Goal: Transaction & Acquisition: Purchase product/service

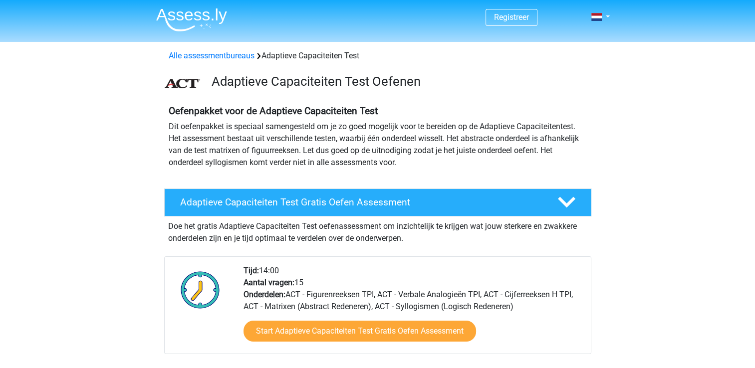
click at [173, 139] on p "Dit oefenpakket is speciaal samengesteld om je zo goed mogelijk voor te bereide…" at bounding box center [378, 145] width 418 height 48
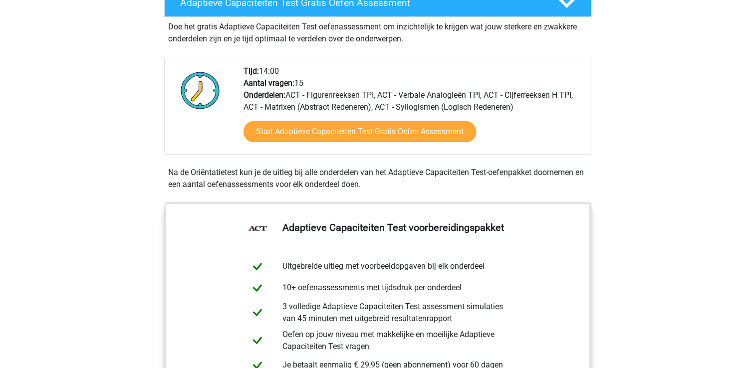
scroll to position [150, 0]
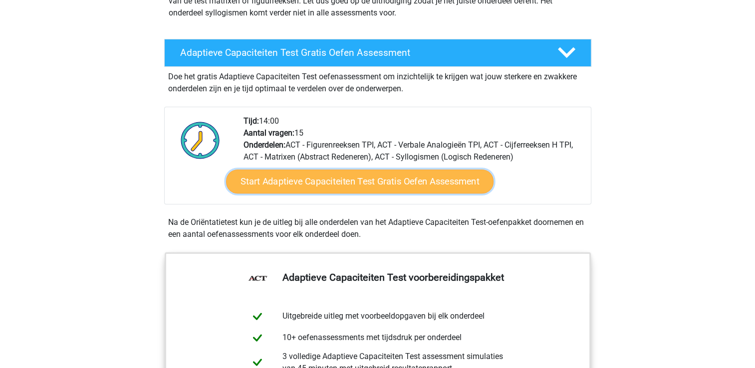
click at [346, 183] on link "Start Adaptieve Capaciteiten Test Gratis Oefen Assessment" at bounding box center [360, 182] width 268 height 24
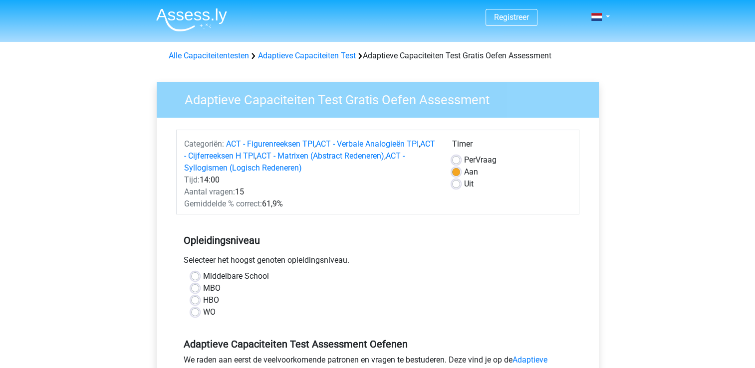
click at [464, 185] on label "Uit" at bounding box center [468, 184] width 9 height 12
click at [455, 185] on input "Uit" at bounding box center [456, 183] width 8 height 10
radio input "true"
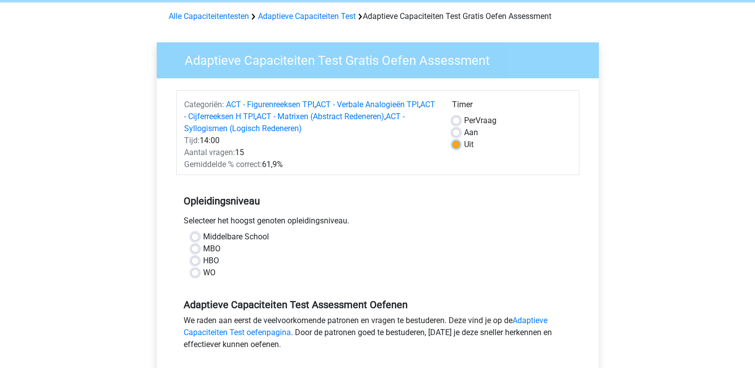
scroll to position [100, 0]
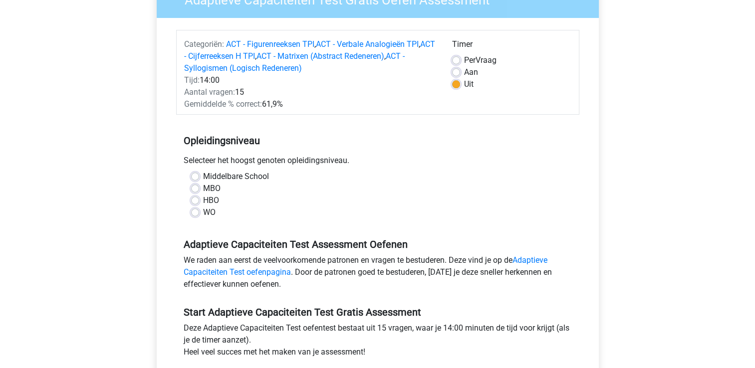
click at [203, 201] on label "HBO" at bounding box center [211, 201] width 16 height 12
click at [194, 201] on input "HBO" at bounding box center [195, 200] width 8 height 10
radio input "true"
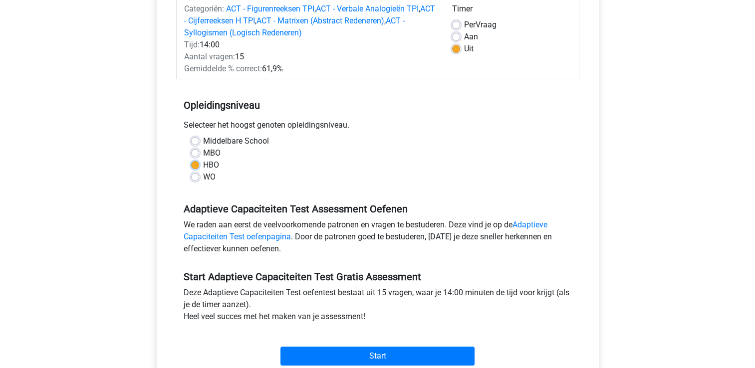
scroll to position [150, 0]
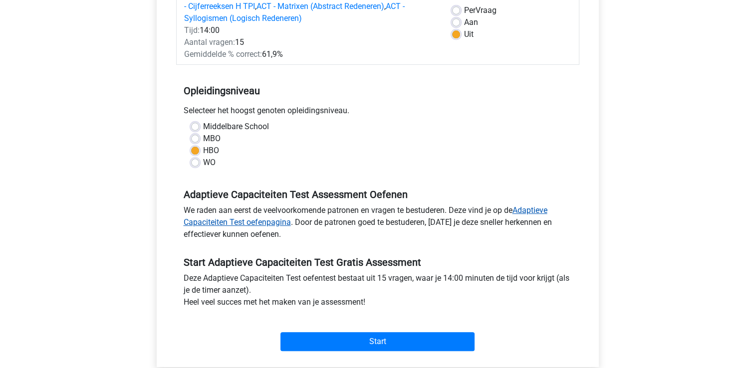
click at [529, 209] on link "Adaptieve Capaciteiten Test oefenpagina" at bounding box center [366, 216] width 364 height 21
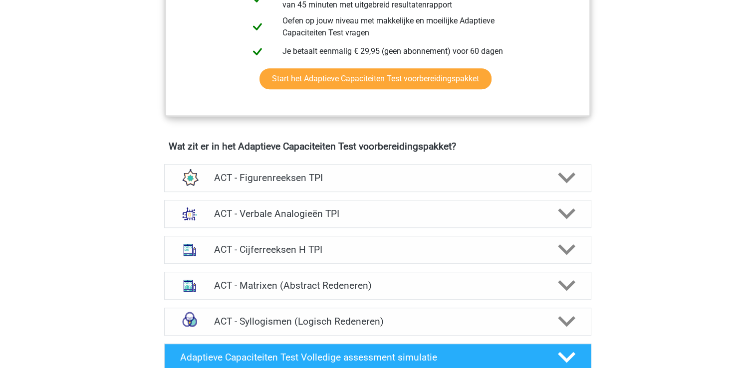
scroll to position [499, 0]
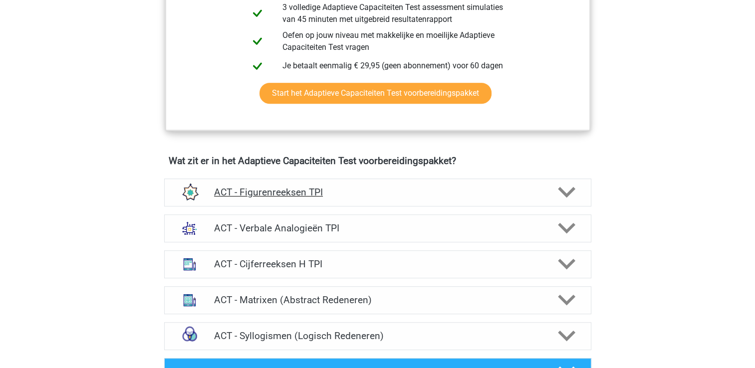
click at [565, 192] on polygon at bounding box center [566, 192] width 17 height 11
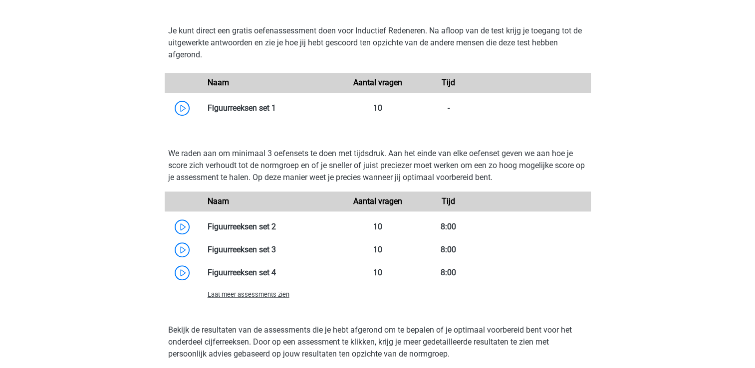
scroll to position [699, 0]
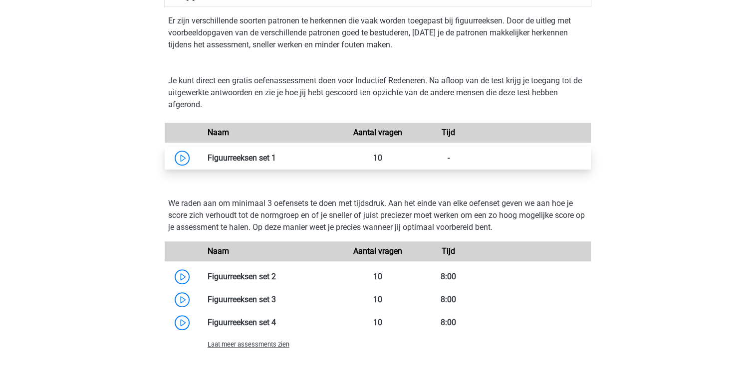
click at [276, 159] on link at bounding box center [276, 157] width 0 height 9
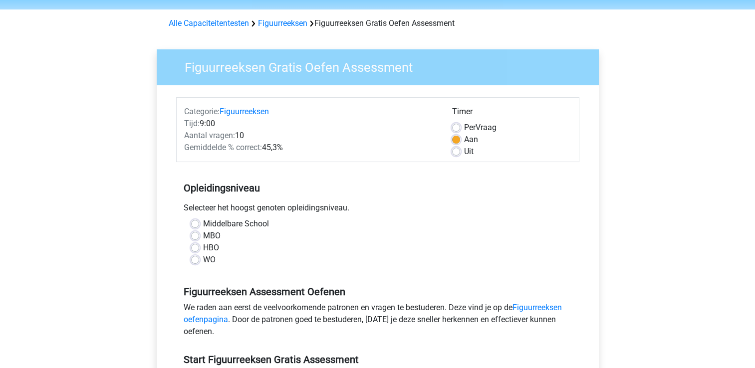
scroll to position [50, 0]
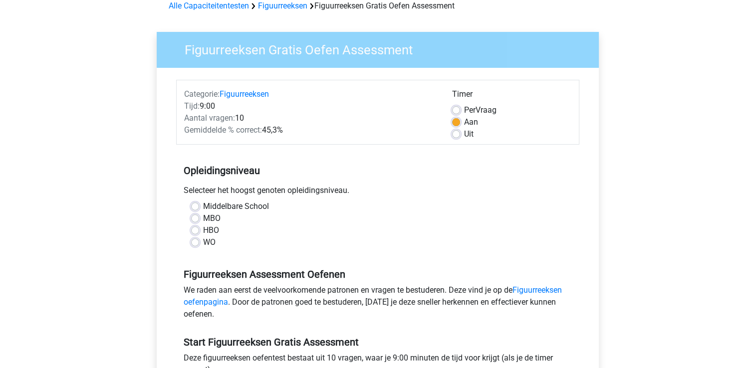
click at [464, 135] on label "Uit" at bounding box center [468, 134] width 9 height 12
click at [460, 135] on input "Uit" at bounding box center [456, 133] width 8 height 10
radio input "true"
click at [199, 231] on div "HBO" at bounding box center [377, 231] width 373 height 12
click at [203, 229] on label "HBO" at bounding box center [211, 231] width 16 height 12
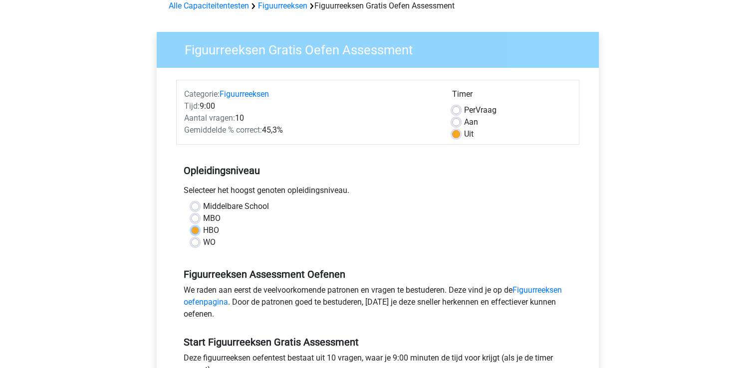
click at [195, 229] on input "HBO" at bounding box center [195, 230] width 8 height 10
radio input "true"
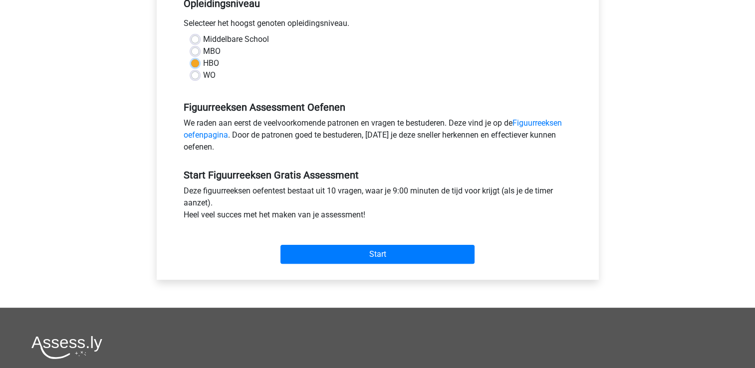
scroll to position [200, 0]
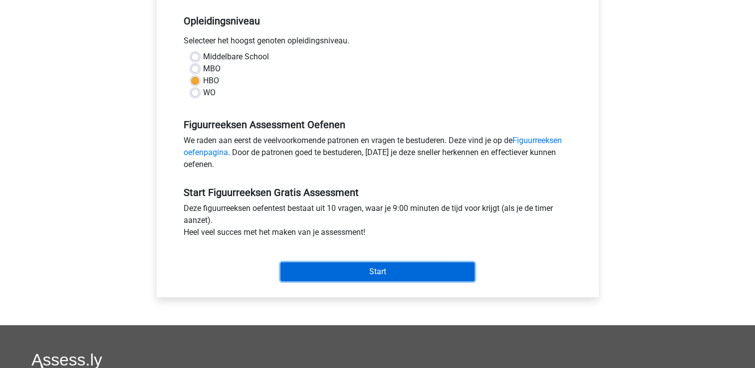
click at [324, 271] on input "Start" at bounding box center [378, 272] width 194 height 19
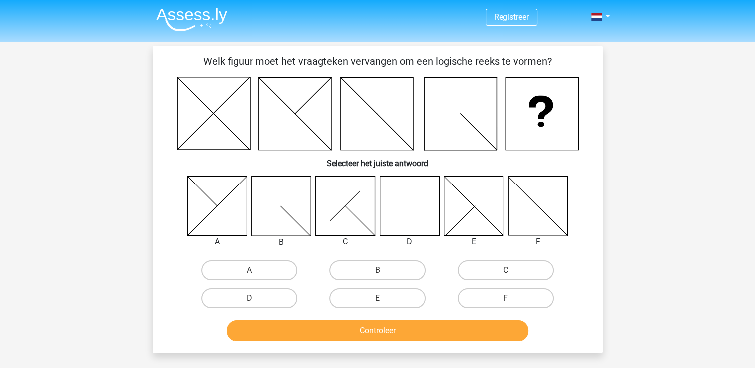
click at [419, 214] on icon at bounding box center [409, 205] width 59 height 59
click at [278, 297] on label "D" at bounding box center [249, 299] width 96 height 20
click at [256, 299] on input "D" at bounding box center [252, 302] width 6 height 6
radio input "true"
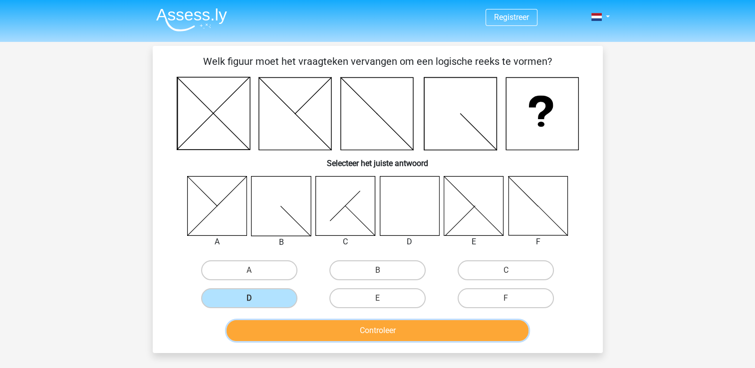
click at [361, 331] on button "Controleer" at bounding box center [378, 331] width 302 height 21
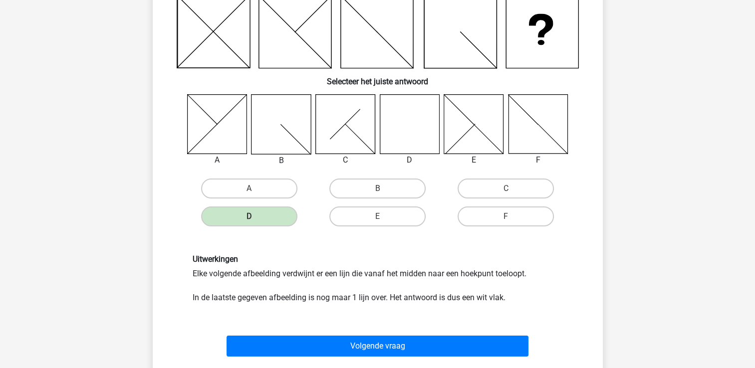
scroll to position [100, 0]
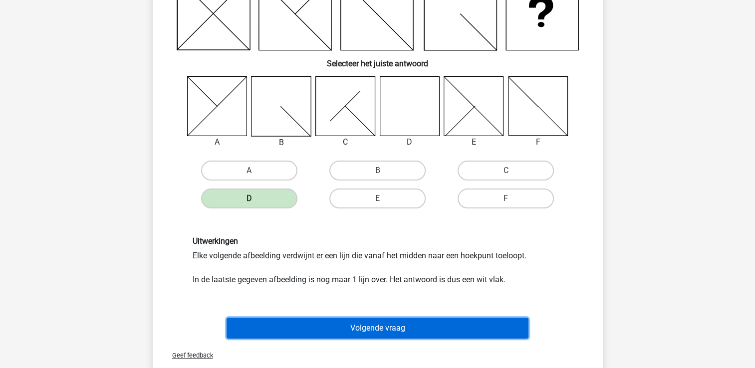
click at [362, 327] on button "Volgende vraag" at bounding box center [378, 328] width 302 height 21
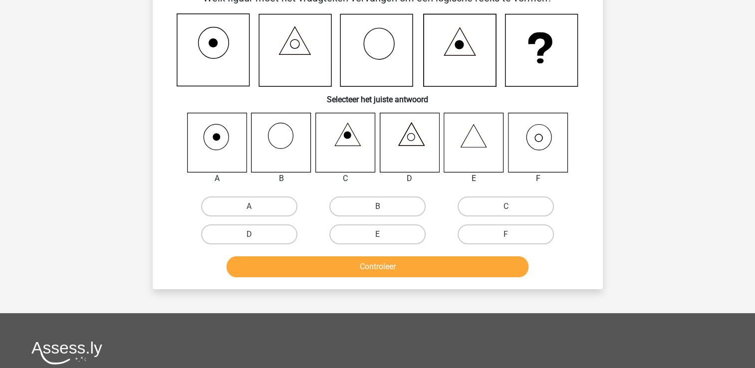
scroll to position [46, 0]
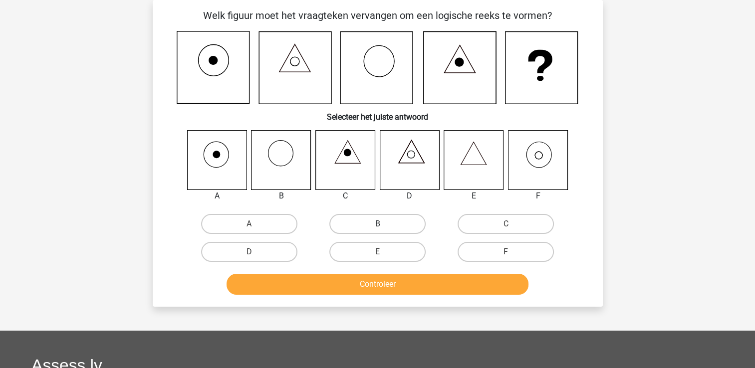
click at [370, 223] on label "B" at bounding box center [378, 224] width 96 height 20
click at [377, 224] on input "B" at bounding box center [380, 227] width 6 height 6
radio input "true"
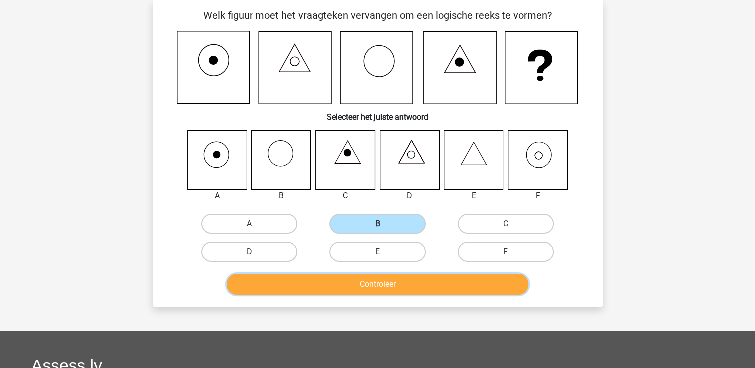
click at [394, 281] on button "Controleer" at bounding box center [378, 284] width 302 height 21
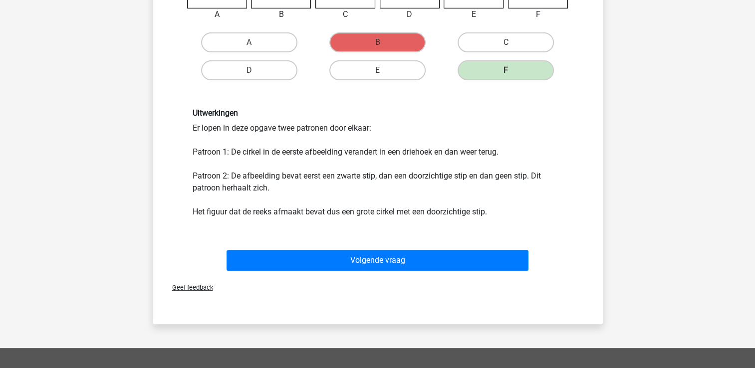
scroll to position [246, 0]
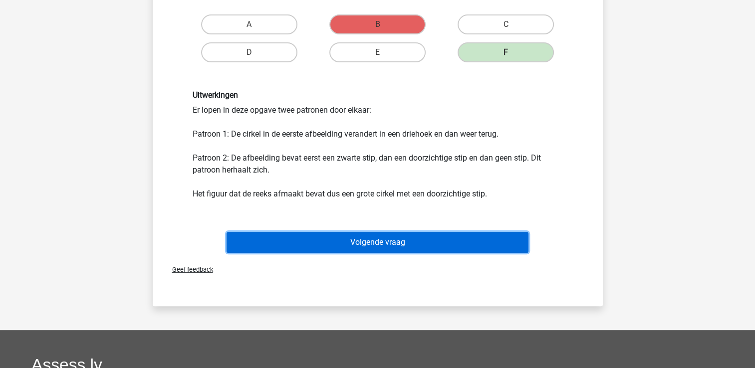
click at [395, 244] on button "Volgende vraag" at bounding box center [378, 242] width 302 height 21
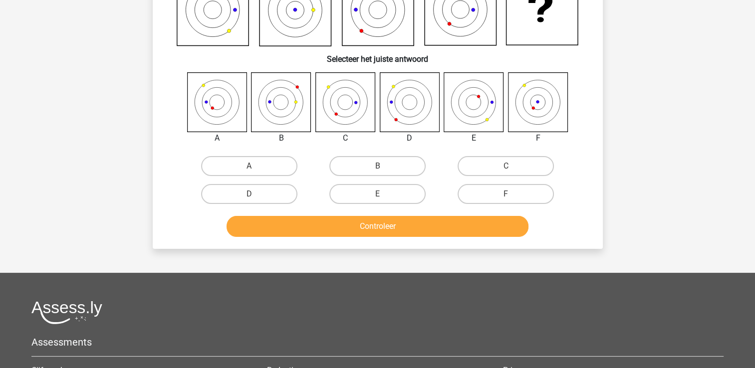
scroll to position [46, 0]
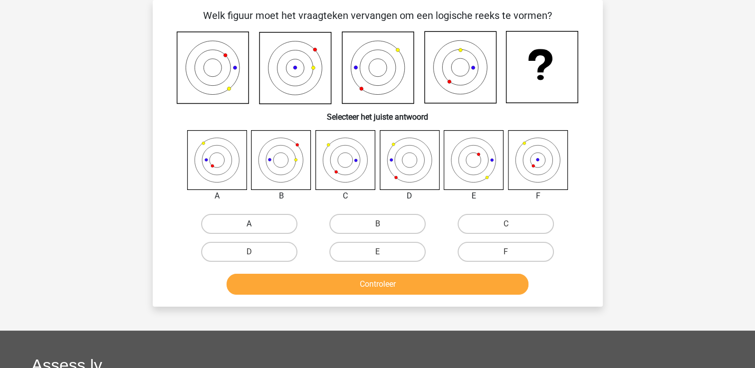
click at [235, 227] on label "A" at bounding box center [249, 224] width 96 height 20
click at [249, 227] on input "A" at bounding box center [252, 227] width 6 height 6
radio input "true"
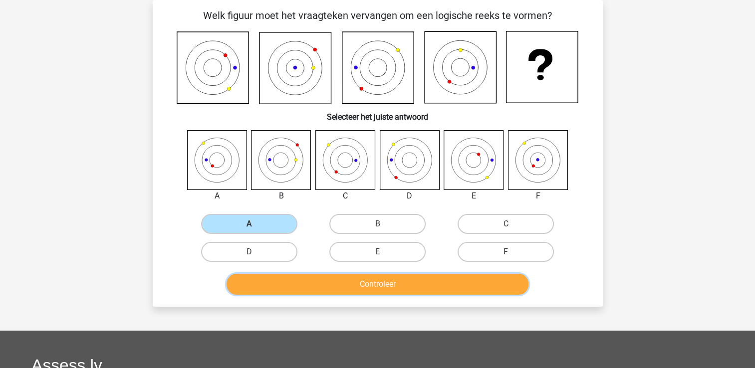
click at [341, 285] on button "Controleer" at bounding box center [378, 284] width 302 height 21
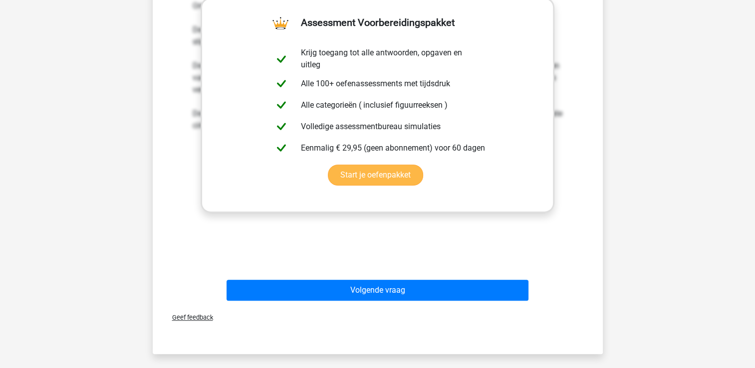
scroll to position [399, 0]
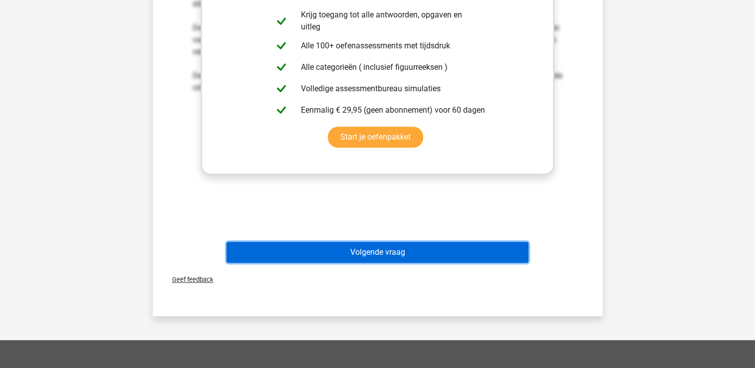
click at [416, 257] on button "Volgende vraag" at bounding box center [378, 252] width 302 height 21
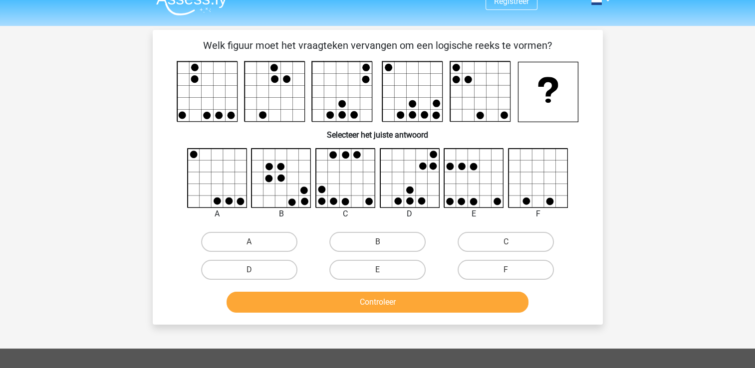
scroll to position [0, 0]
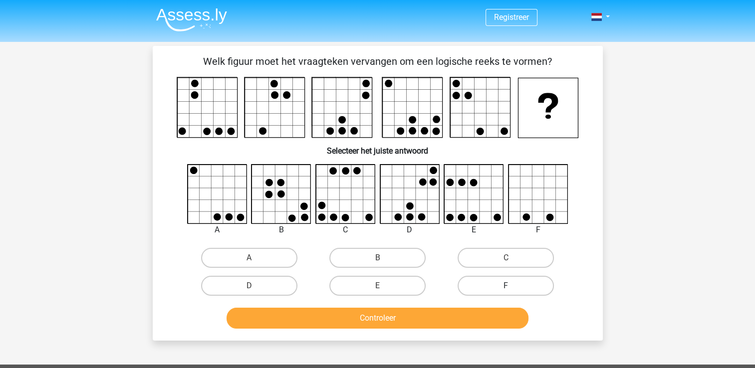
click at [464, 283] on label "F" at bounding box center [506, 286] width 96 height 20
click at [506, 286] on input "F" at bounding box center [509, 289] width 6 height 6
radio input "true"
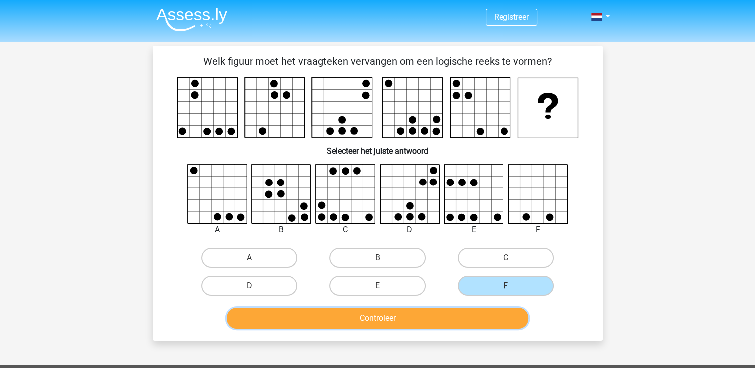
click at [435, 315] on button "Controleer" at bounding box center [378, 318] width 302 height 21
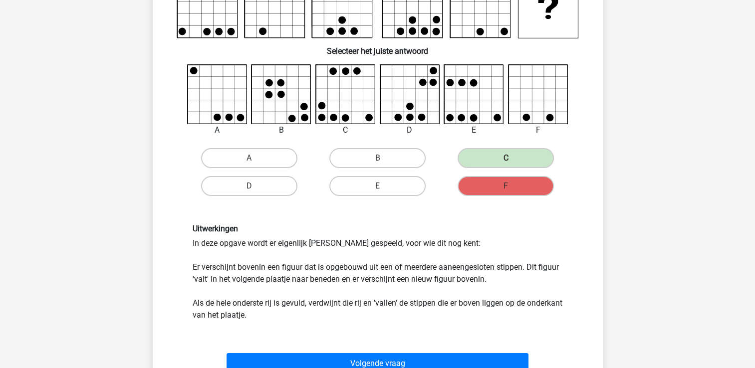
scroll to position [150, 0]
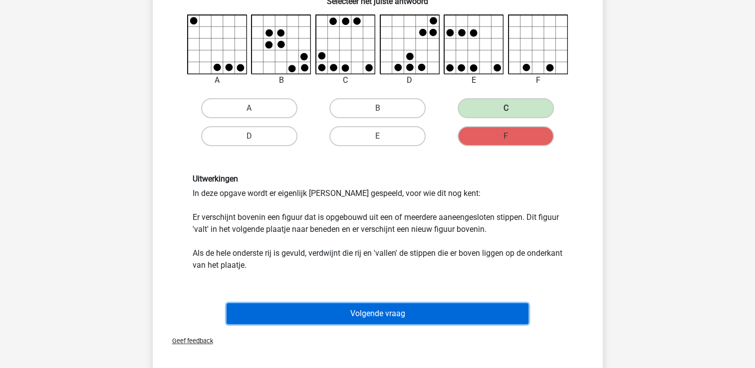
click at [371, 321] on button "Volgende vraag" at bounding box center [378, 314] width 302 height 21
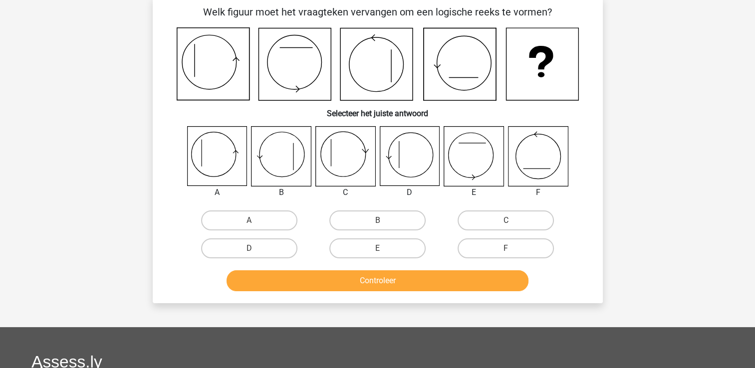
scroll to position [46, 0]
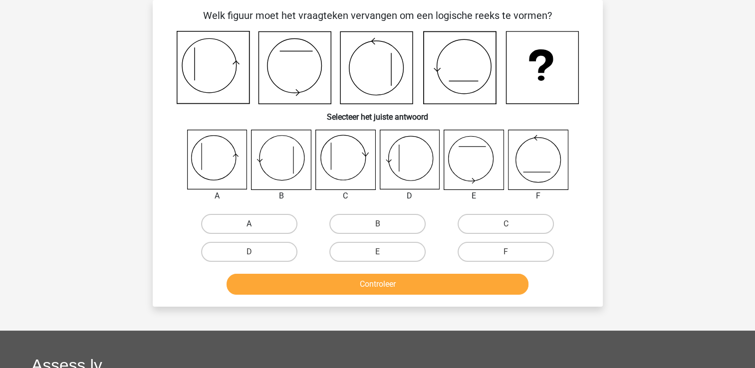
click at [258, 217] on label "A" at bounding box center [249, 224] width 96 height 20
click at [256, 224] on input "A" at bounding box center [252, 227] width 6 height 6
radio input "true"
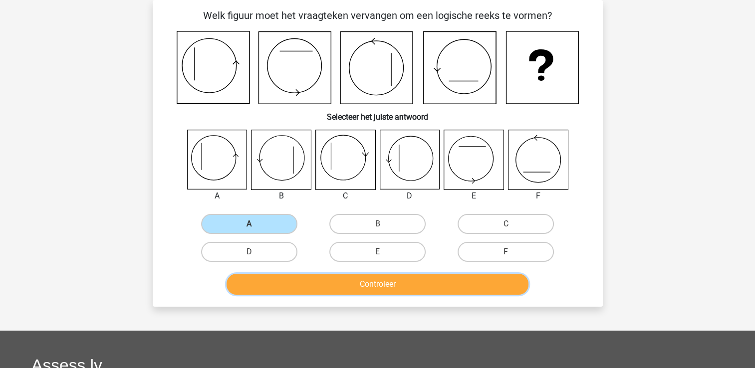
click at [343, 281] on button "Controleer" at bounding box center [378, 284] width 302 height 21
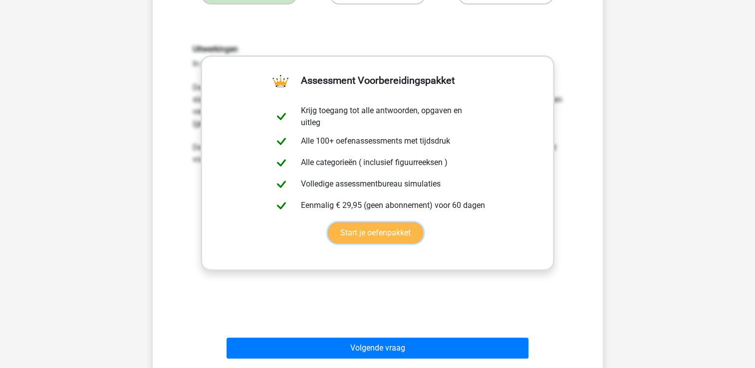
scroll to position [346, 0]
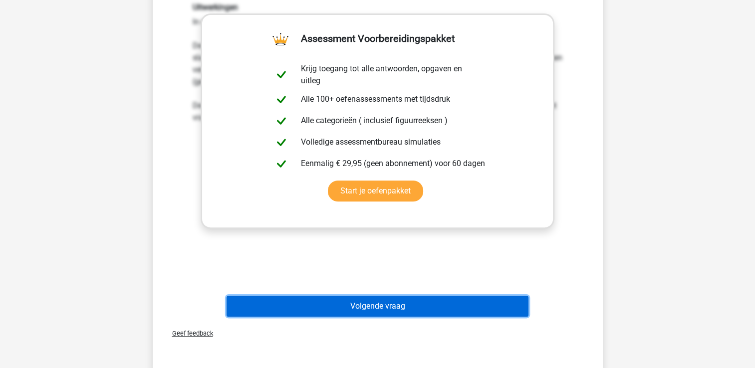
click at [357, 310] on button "Volgende vraag" at bounding box center [378, 306] width 302 height 21
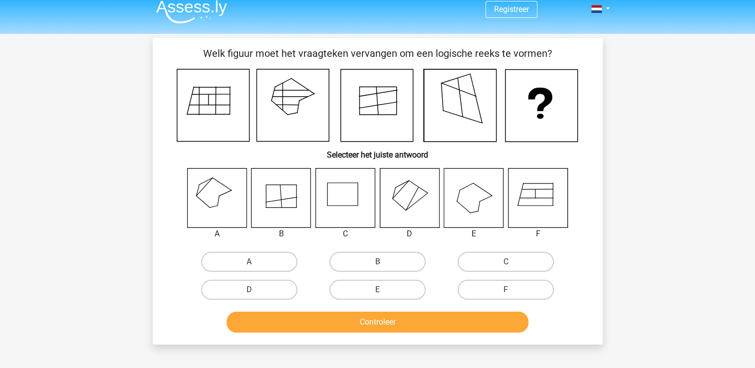
scroll to position [0, 0]
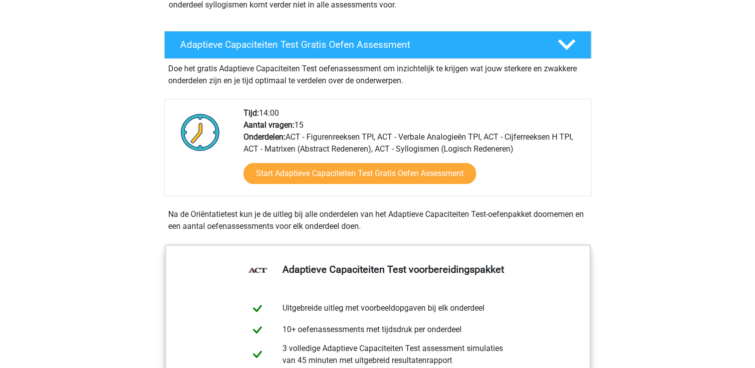
scroll to position [158, 0]
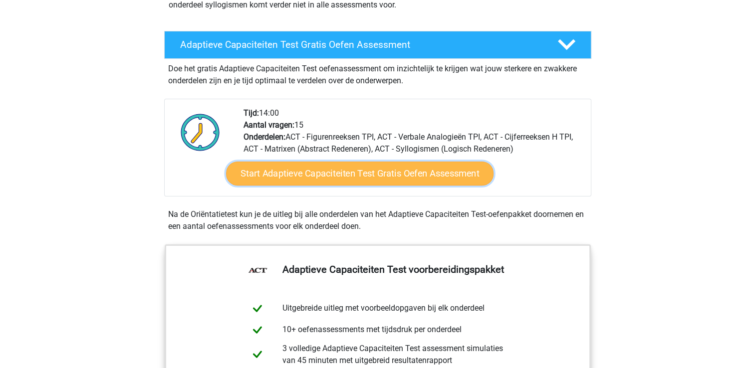
click at [278, 176] on link "Start Adaptieve Capaciteiten Test Gratis Oefen Assessment" at bounding box center [360, 174] width 268 height 24
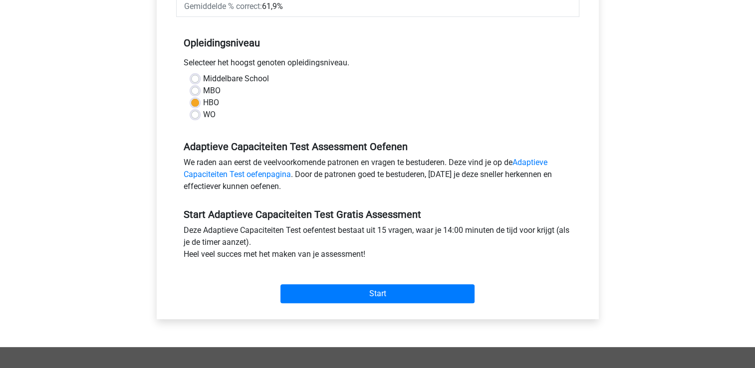
scroll to position [199, 0]
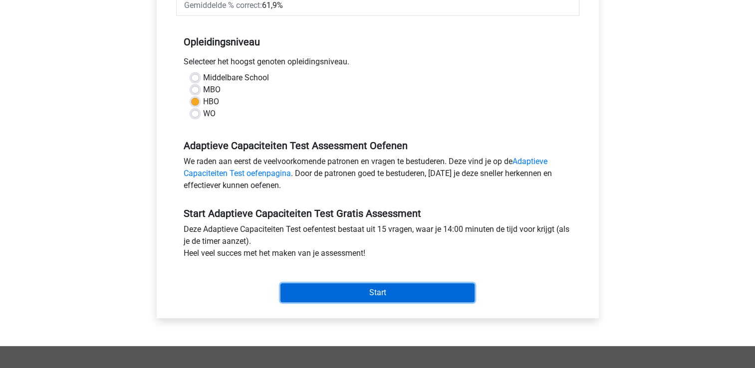
click at [310, 287] on input "Start" at bounding box center [378, 293] width 194 height 19
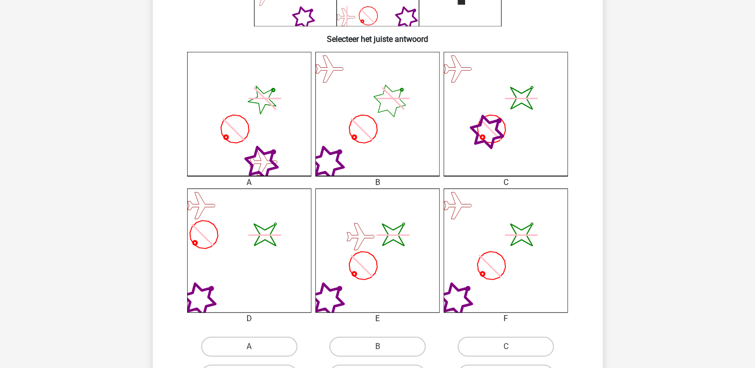
scroll to position [216, 0]
click at [381, 113] on icon at bounding box center [378, 113] width 124 height 124
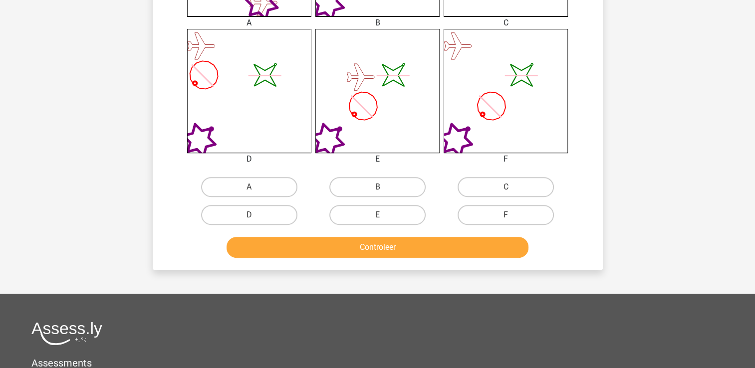
scroll to position [375, 0]
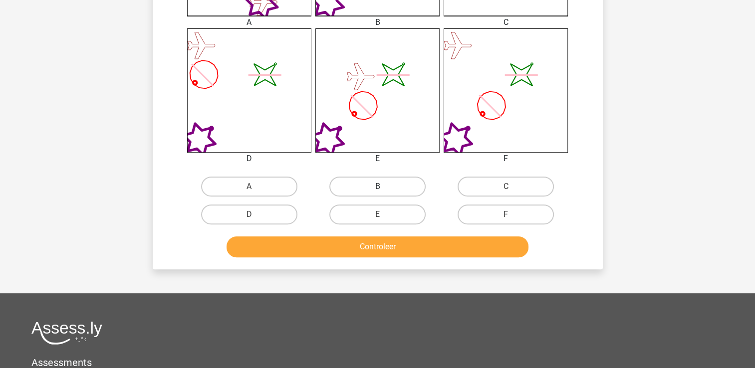
click at [364, 185] on label "B" at bounding box center [378, 187] width 96 height 20
click at [377, 187] on input "B" at bounding box center [380, 190] width 6 height 6
radio input "true"
click at [355, 244] on button "Controleer" at bounding box center [378, 247] width 302 height 21
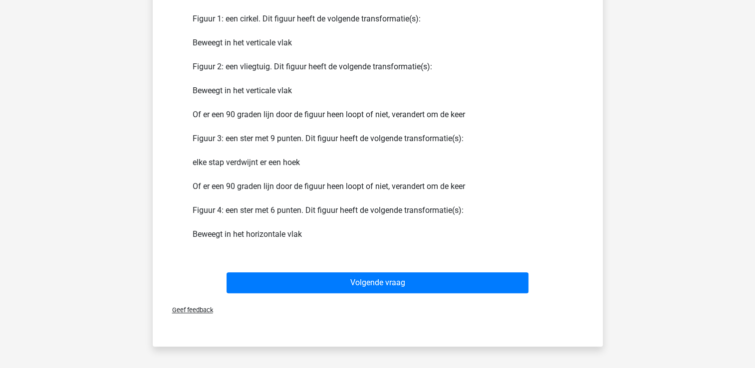
scroll to position [715, 0]
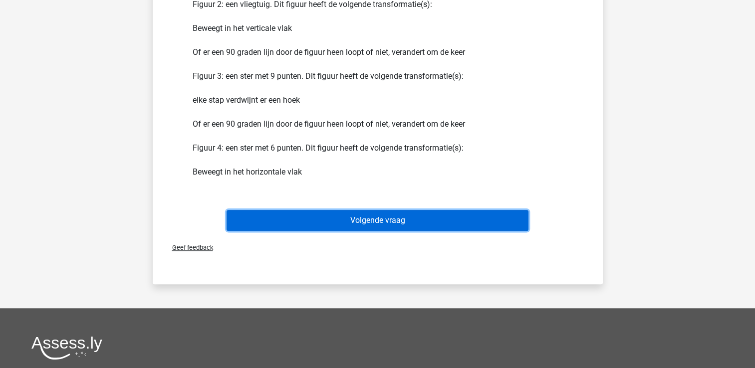
click at [351, 219] on button "Volgende vraag" at bounding box center [378, 220] width 302 height 21
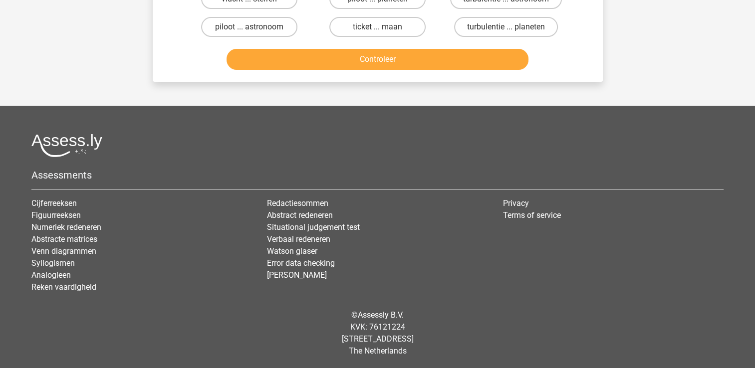
scroll to position [0, 0]
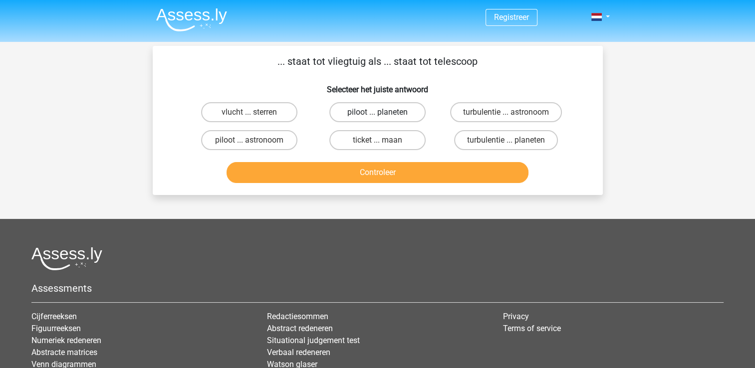
click at [364, 118] on label "piloot ... planeten" at bounding box center [378, 112] width 96 height 20
click at [377, 118] on input "piloot ... planeten" at bounding box center [380, 115] width 6 height 6
radio input "true"
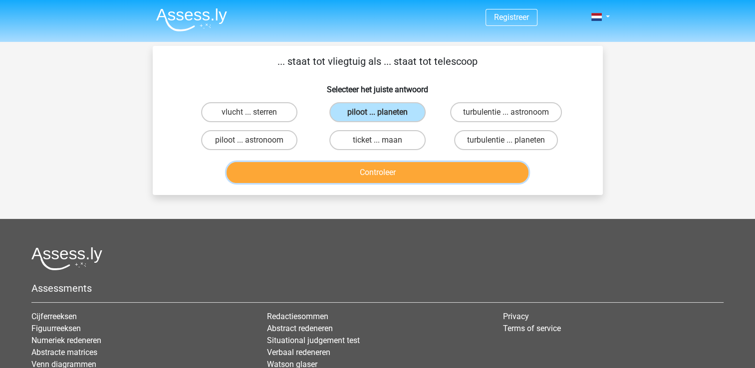
click at [354, 170] on button "Controleer" at bounding box center [378, 172] width 302 height 21
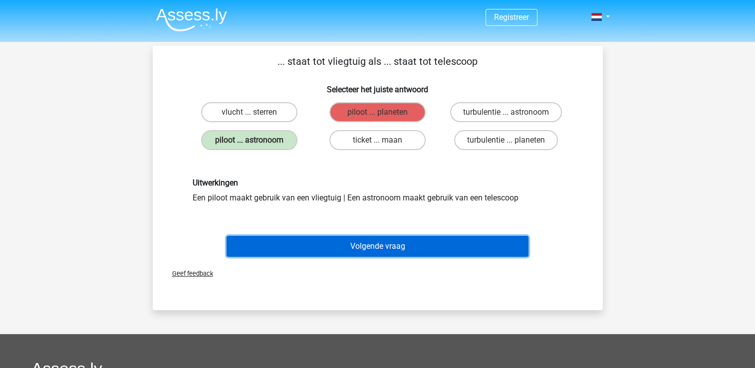
click at [346, 245] on button "Volgende vraag" at bounding box center [378, 246] width 302 height 21
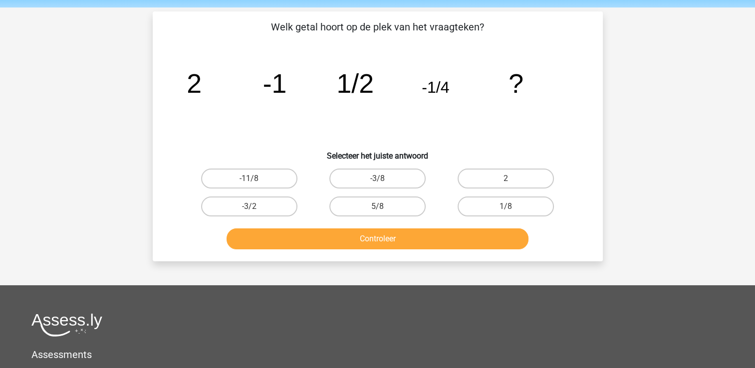
scroll to position [46, 0]
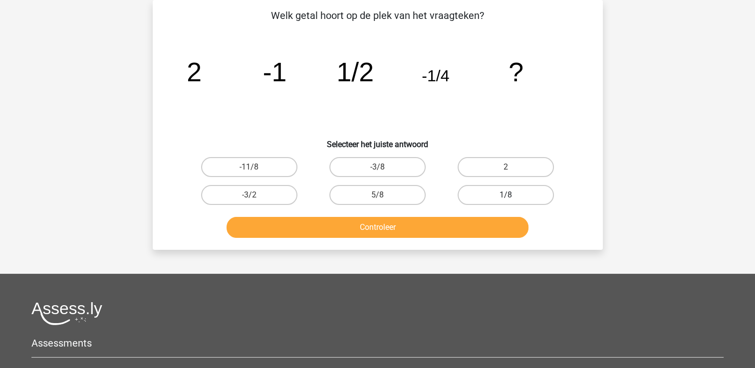
click at [495, 194] on label "1/8" at bounding box center [506, 195] width 96 height 20
click at [506, 195] on input "1/8" at bounding box center [509, 198] width 6 height 6
radio input "true"
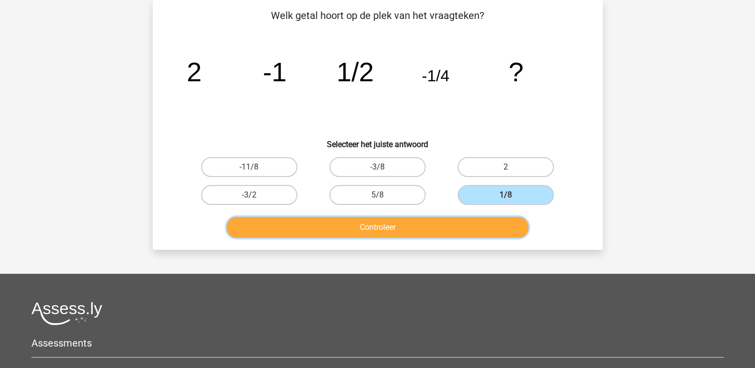
click at [439, 228] on button "Controleer" at bounding box center [378, 227] width 302 height 21
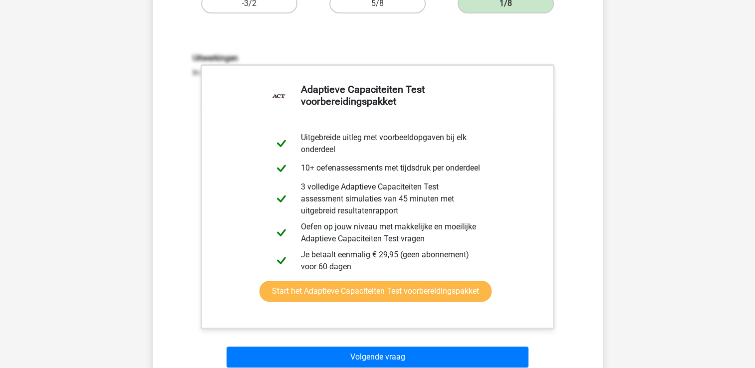
scroll to position [296, 0]
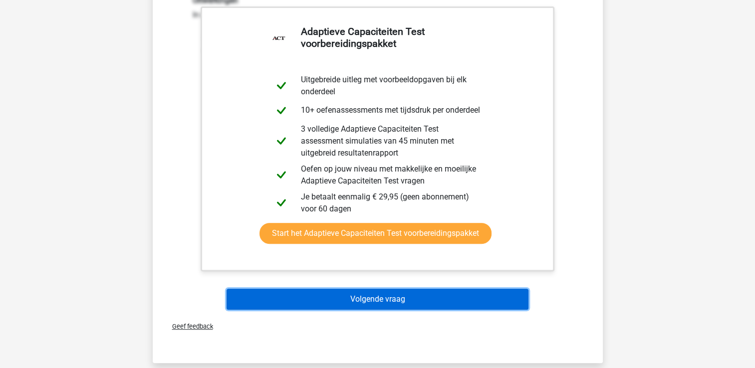
click at [378, 296] on button "Volgende vraag" at bounding box center [378, 299] width 302 height 21
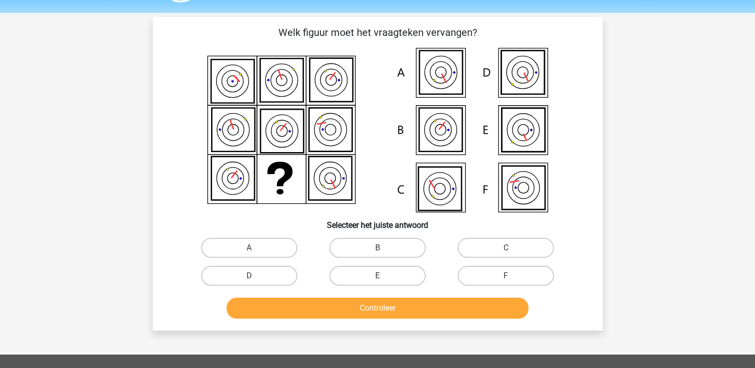
scroll to position [0, 0]
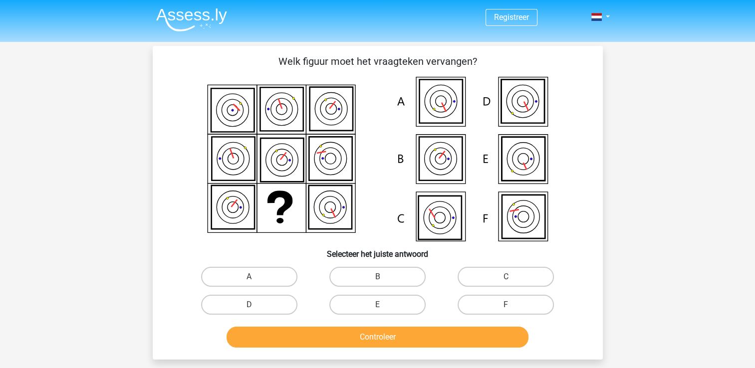
click at [511, 224] on icon at bounding box center [523, 216] width 43 height 43
click at [491, 303] on label "F" at bounding box center [506, 305] width 96 height 20
click at [506, 305] on input "F" at bounding box center [509, 308] width 6 height 6
radio input "true"
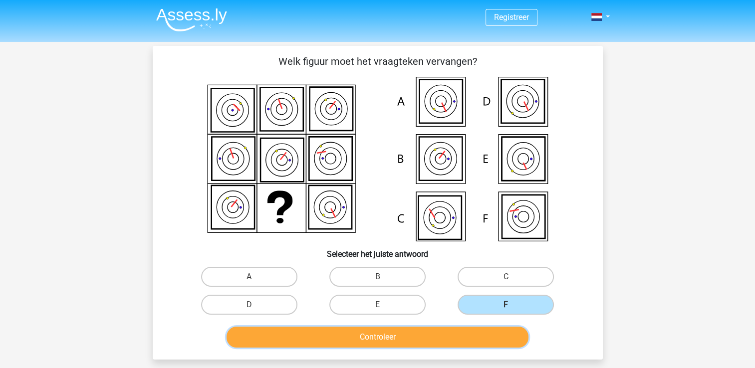
click at [439, 332] on button "Controleer" at bounding box center [378, 337] width 302 height 21
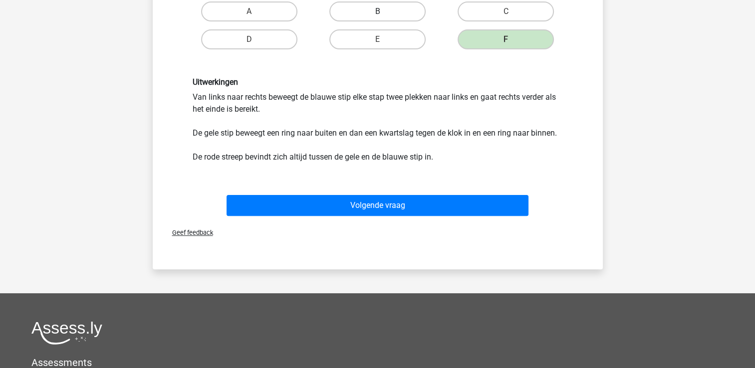
scroll to position [268, 0]
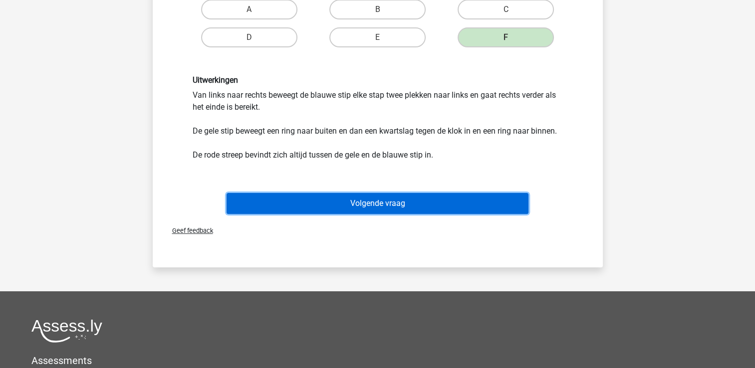
click at [301, 207] on button "Volgende vraag" at bounding box center [378, 203] width 302 height 21
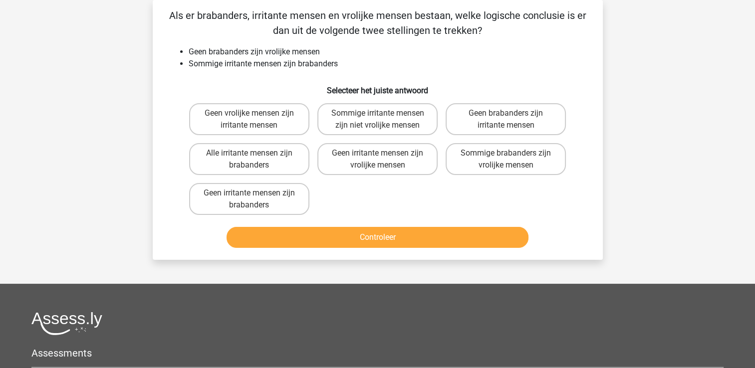
scroll to position [0, 0]
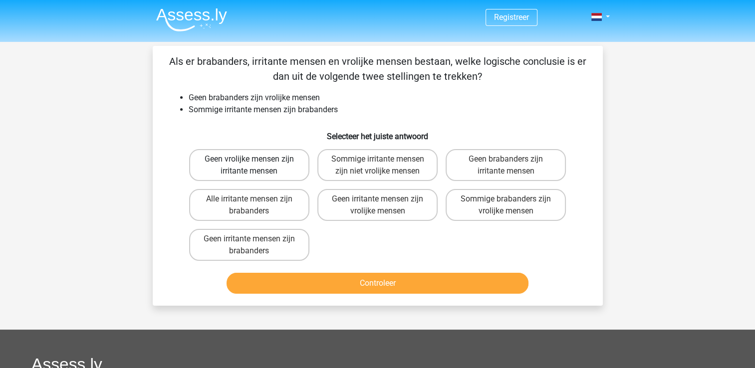
click at [227, 167] on label "Geen vrolijke mensen zijn irritante mensen" at bounding box center [249, 165] width 120 height 32
click at [249, 166] on input "Geen vrolijke mensen zijn irritante mensen" at bounding box center [252, 162] width 6 height 6
radio input "true"
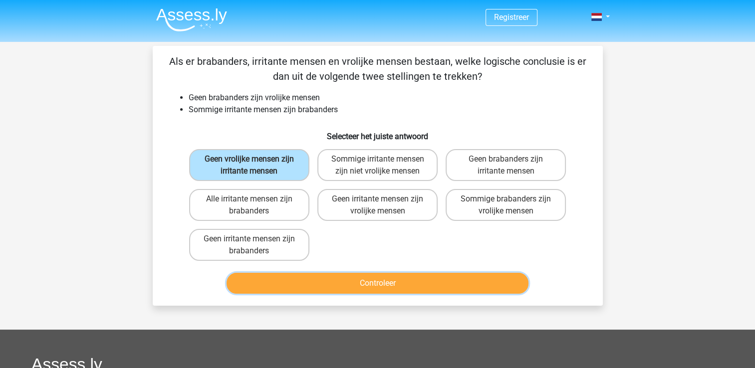
click at [321, 284] on button "Controleer" at bounding box center [378, 283] width 302 height 21
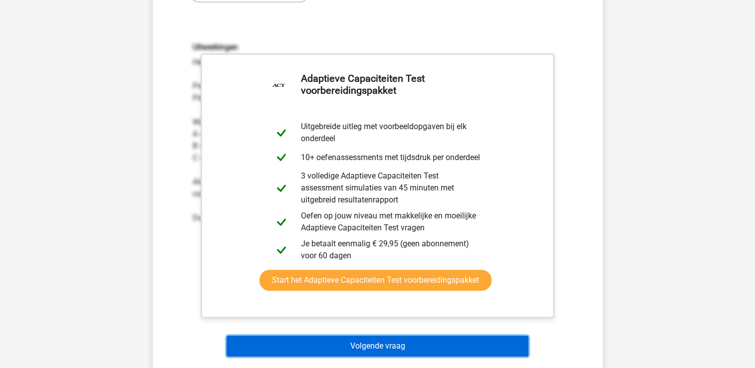
click at [280, 342] on button "Volgende vraag" at bounding box center [378, 346] width 302 height 21
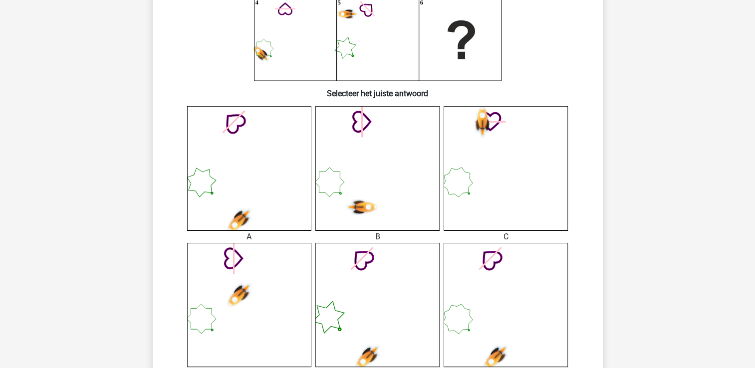
scroll to position [161, 0]
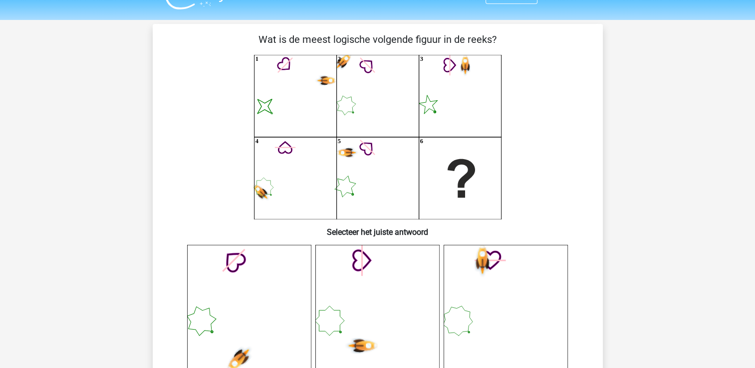
click at [199, 143] on icon "image/svg+xml 1 2 3 4 5 6" at bounding box center [378, 137] width 402 height 165
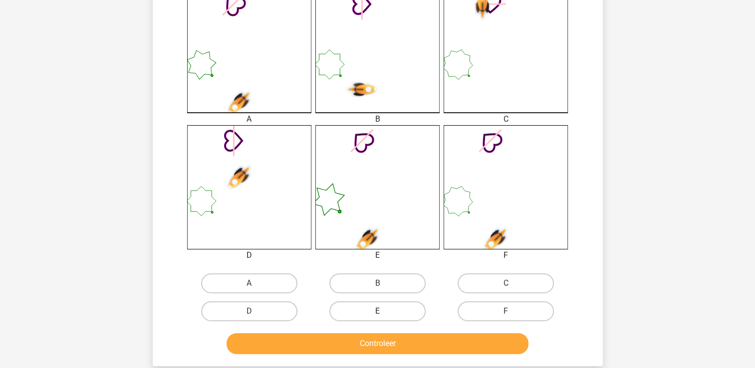
scroll to position [350, 0]
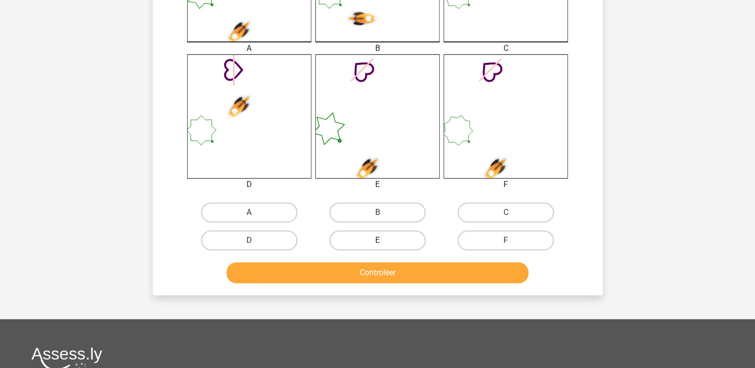
click at [383, 240] on label "E" at bounding box center [378, 241] width 96 height 20
click at [383, 241] on input "E" at bounding box center [380, 244] width 6 height 6
radio input "true"
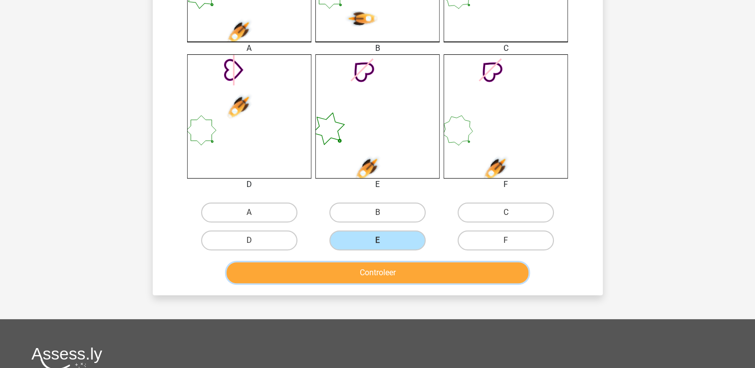
click at [387, 273] on button "Controleer" at bounding box center [378, 273] width 302 height 21
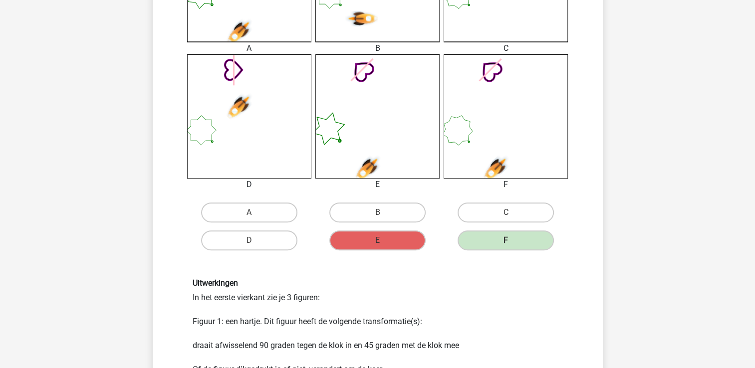
scroll to position [365, 0]
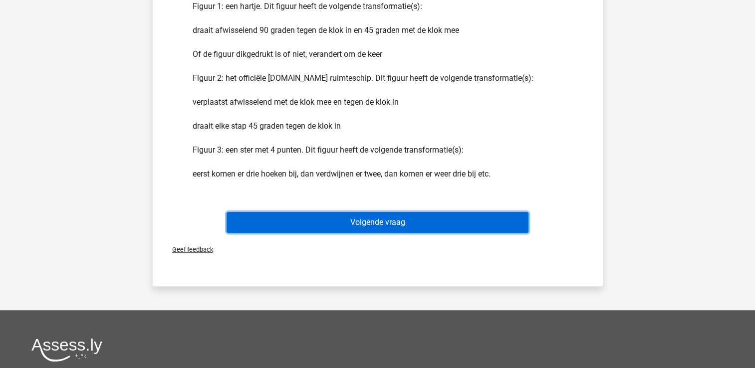
click at [424, 227] on button "Volgende vraag" at bounding box center [378, 222] width 302 height 21
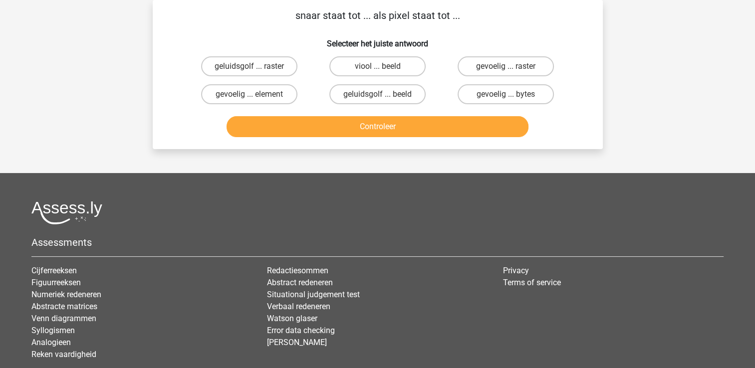
scroll to position [0, 0]
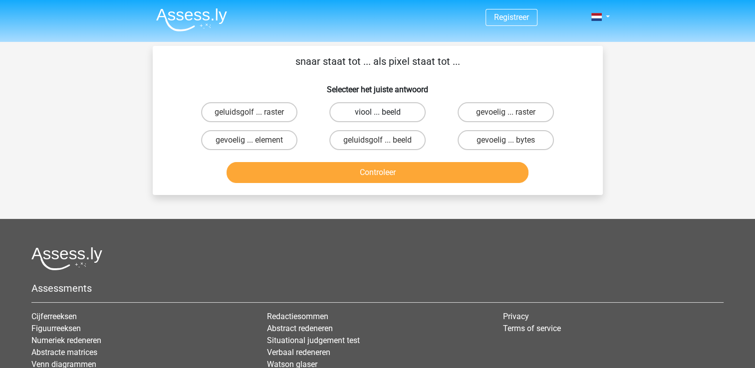
click at [394, 110] on label "viool ... beeld" at bounding box center [378, 112] width 96 height 20
click at [384, 112] on input "viool ... beeld" at bounding box center [380, 115] width 6 height 6
radio input "true"
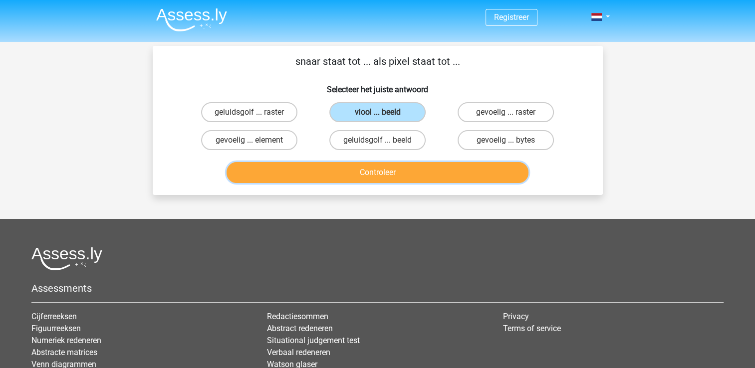
click at [372, 177] on button "Controleer" at bounding box center [378, 172] width 302 height 21
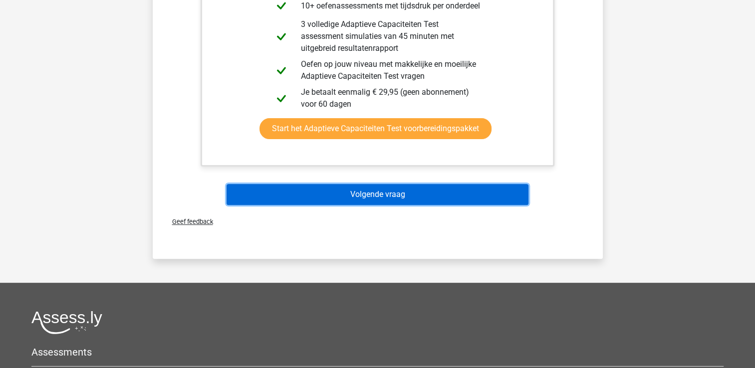
click at [375, 193] on button "Volgende vraag" at bounding box center [378, 194] width 302 height 21
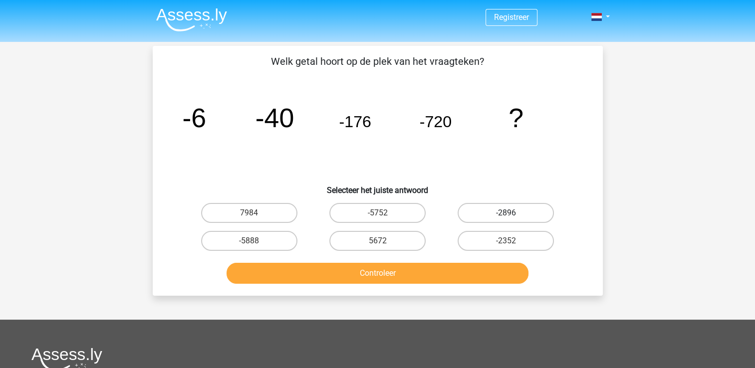
click at [495, 214] on label "-2896" at bounding box center [506, 213] width 96 height 20
click at [506, 214] on input "-2896" at bounding box center [509, 216] width 6 height 6
radio input "true"
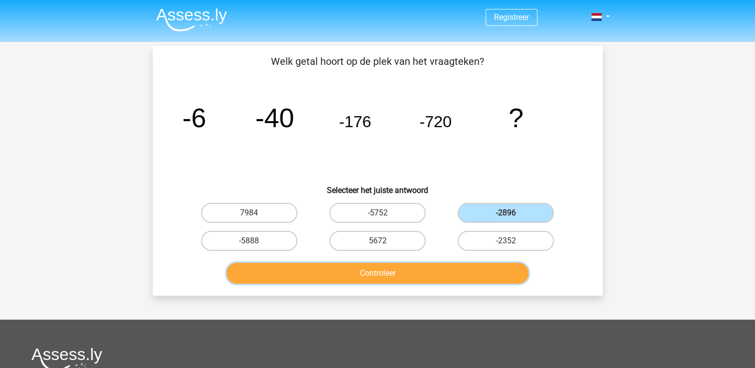
click at [425, 277] on button "Controleer" at bounding box center [378, 273] width 302 height 21
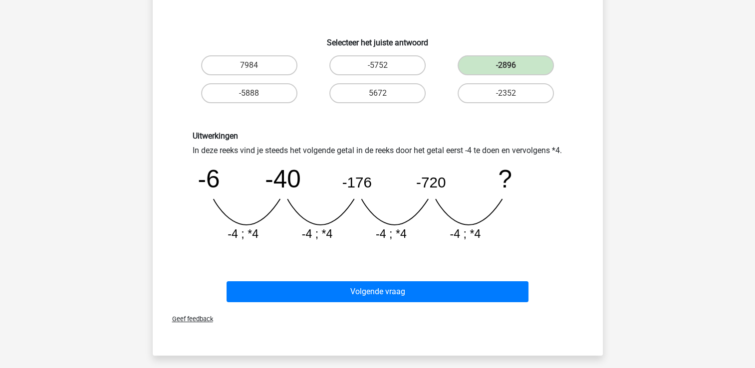
scroll to position [149, 0]
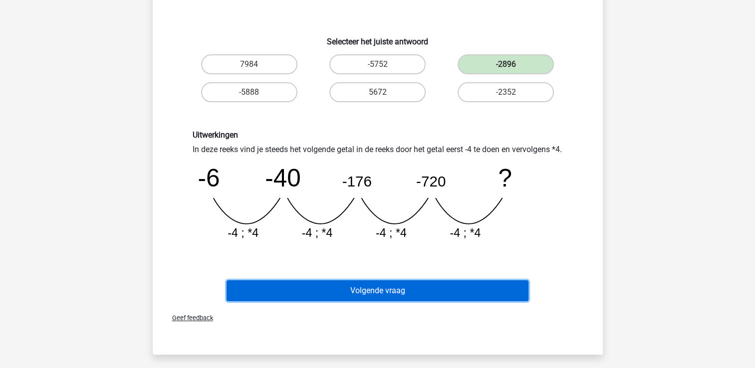
click at [299, 302] on button "Volgende vraag" at bounding box center [378, 291] width 302 height 21
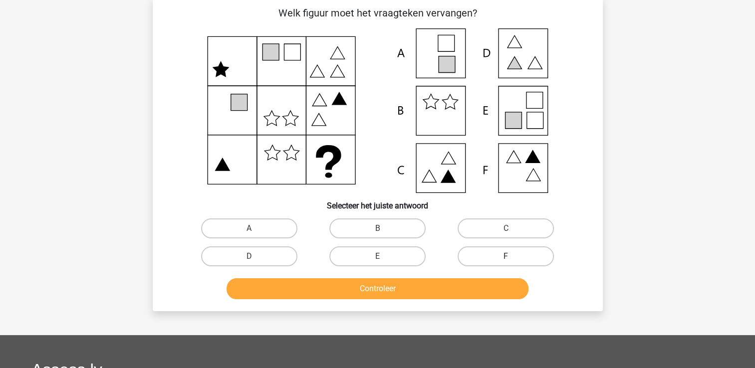
scroll to position [50, 0]
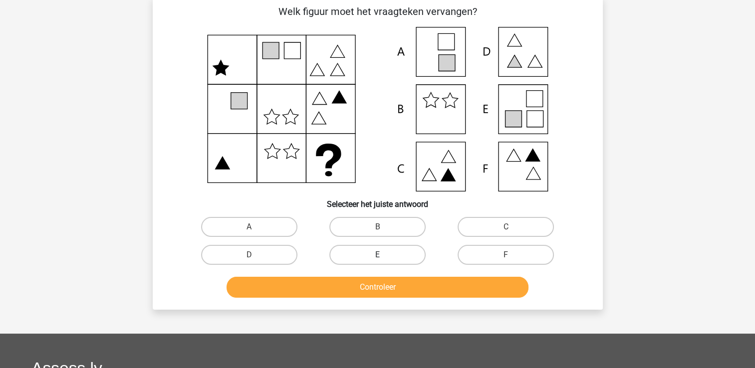
click at [389, 254] on label "E" at bounding box center [378, 255] width 96 height 20
click at [384, 255] on input "E" at bounding box center [380, 258] width 6 height 6
radio input "true"
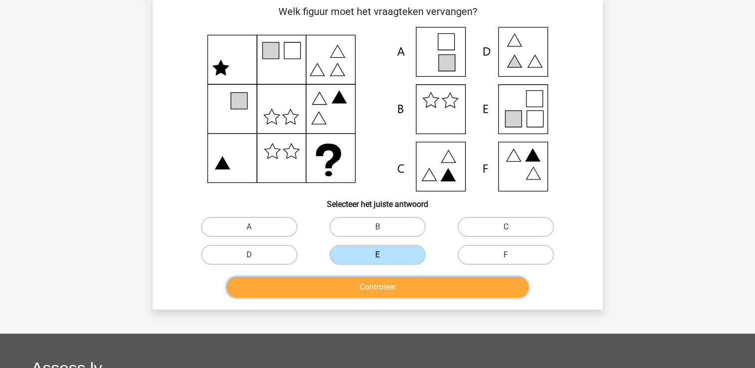
click at [371, 289] on button "Controleer" at bounding box center [378, 287] width 302 height 21
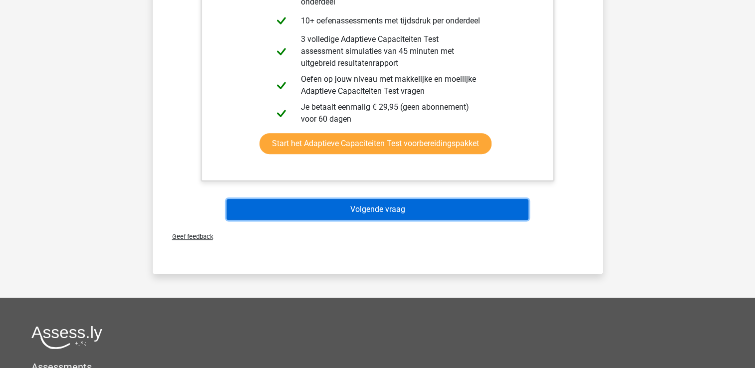
click at [462, 209] on button "Volgende vraag" at bounding box center [378, 209] width 302 height 21
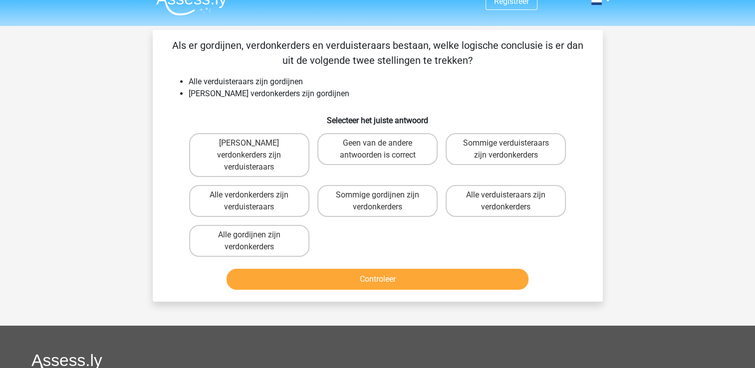
scroll to position [0, 0]
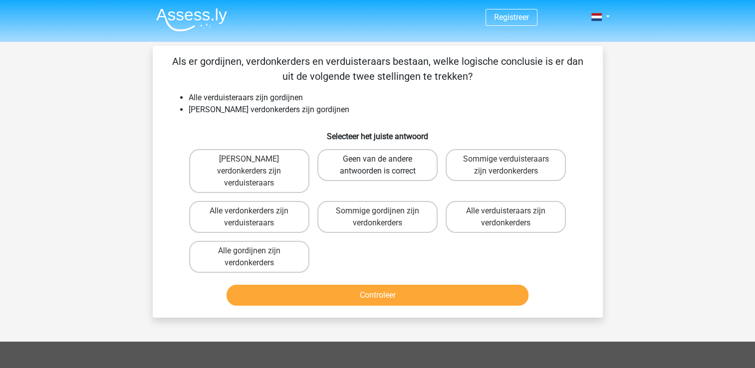
click at [403, 160] on label "Geen van de andere antwoorden is correct" at bounding box center [378, 165] width 120 height 32
click at [384, 160] on input "Geen van de andere antwoorden is correct" at bounding box center [380, 162] width 6 height 6
radio input "true"
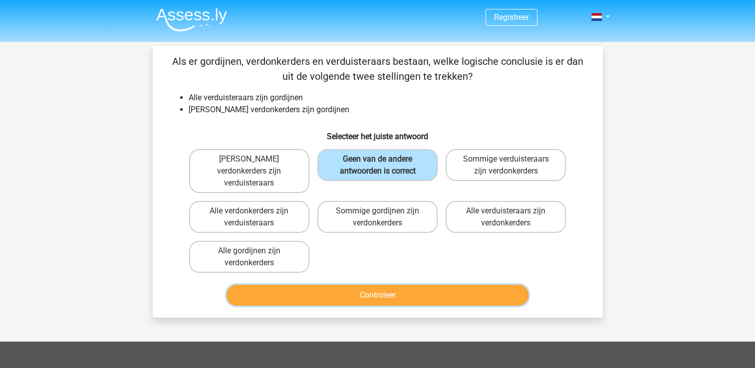
click at [377, 285] on button "Controleer" at bounding box center [378, 295] width 302 height 21
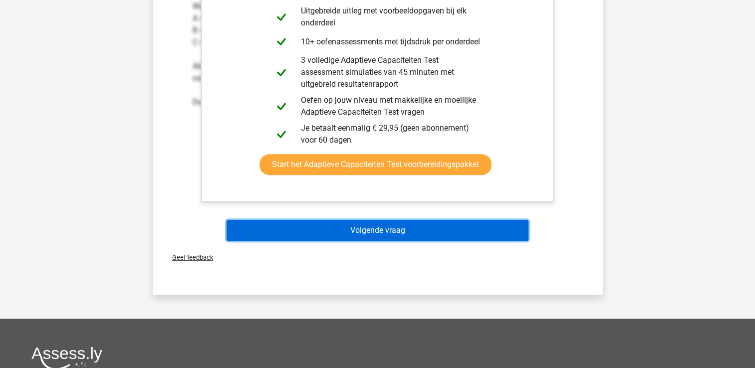
click at [300, 220] on button "Volgende vraag" at bounding box center [378, 230] width 302 height 21
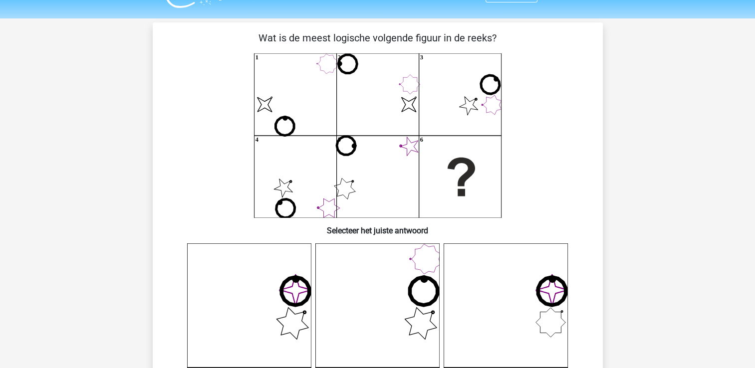
scroll to position [24, 0]
click at [574, 214] on icon "image/svg+xml 1 image/svg+xml 2 3 4 5 6" at bounding box center [378, 135] width 402 height 165
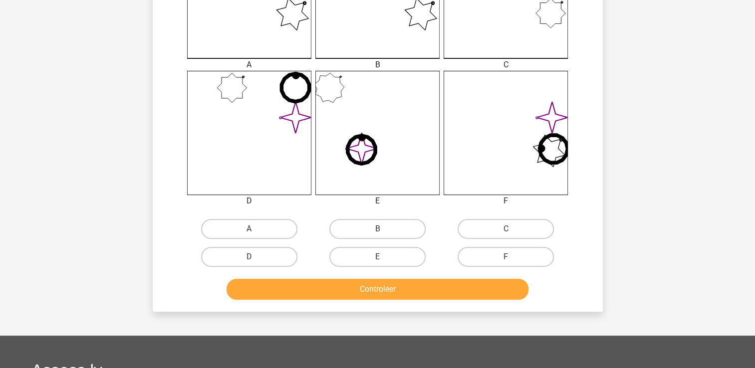
scroll to position [340, 0]
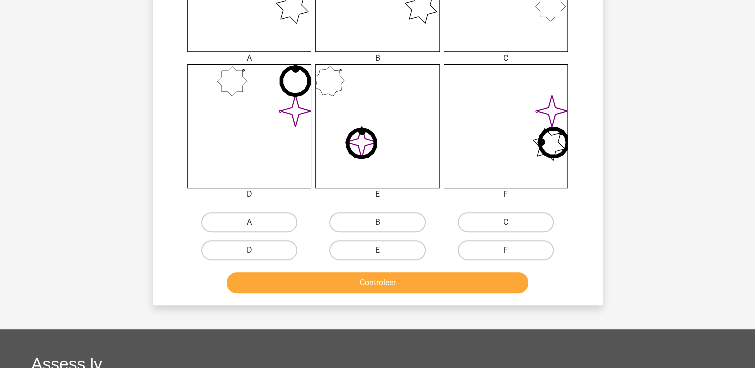
click at [249, 220] on label "A" at bounding box center [249, 223] width 96 height 20
click at [249, 223] on input "A" at bounding box center [252, 226] width 6 height 6
radio input "true"
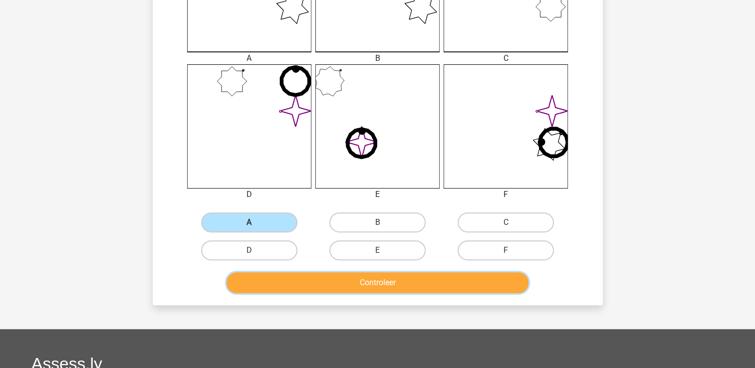
click at [344, 287] on button "Controleer" at bounding box center [378, 283] width 302 height 21
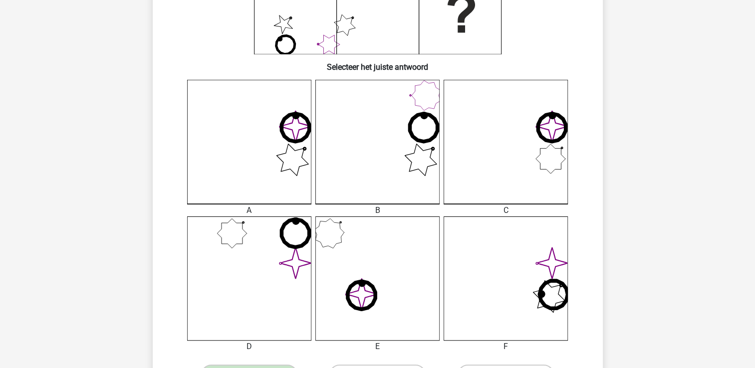
scroll to position [189, 0]
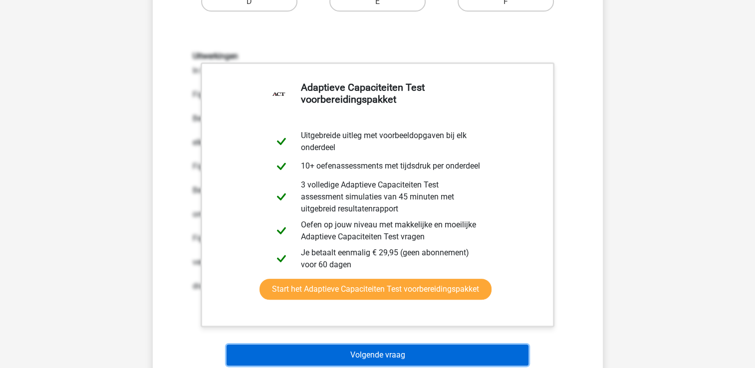
click at [343, 360] on button "Volgende vraag" at bounding box center [378, 355] width 302 height 21
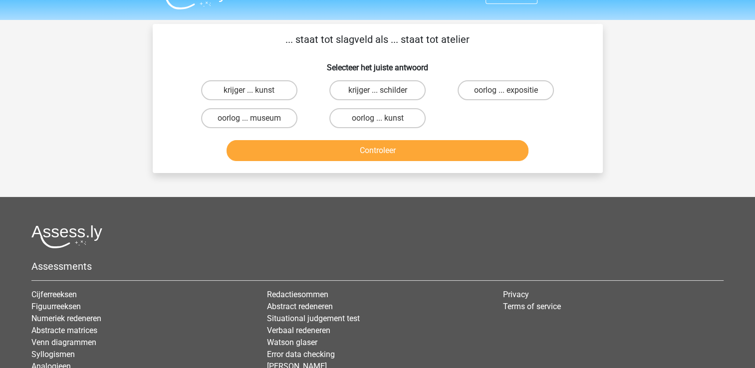
scroll to position [0, 0]
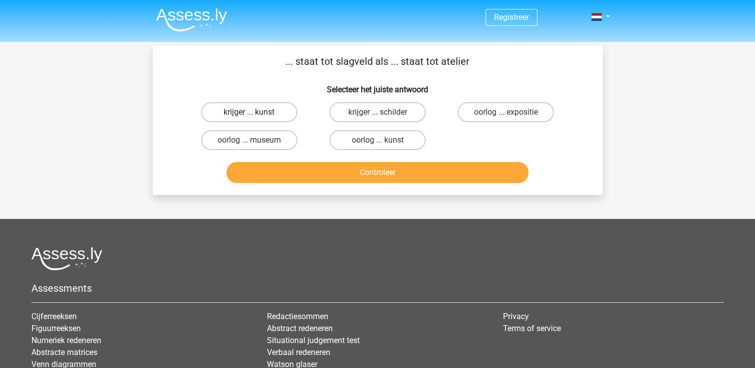
click at [285, 109] on label "krijger ... kunst" at bounding box center [249, 112] width 96 height 20
click at [256, 112] on input "krijger ... kunst" at bounding box center [252, 115] width 6 height 6
radio input "true"
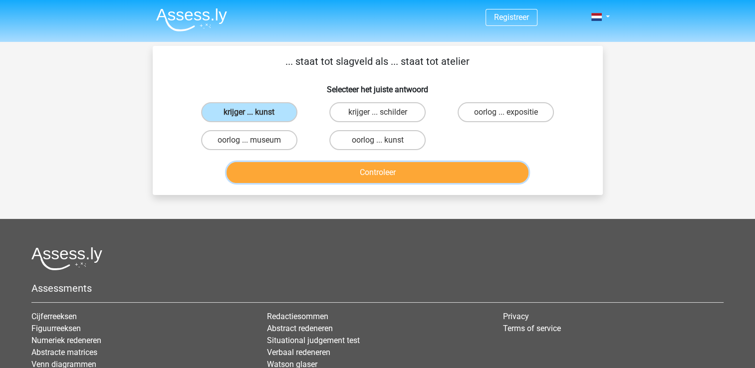
click at [309, 172] on button "Controleer" at bounding box center [378, 172] width 302 height 21
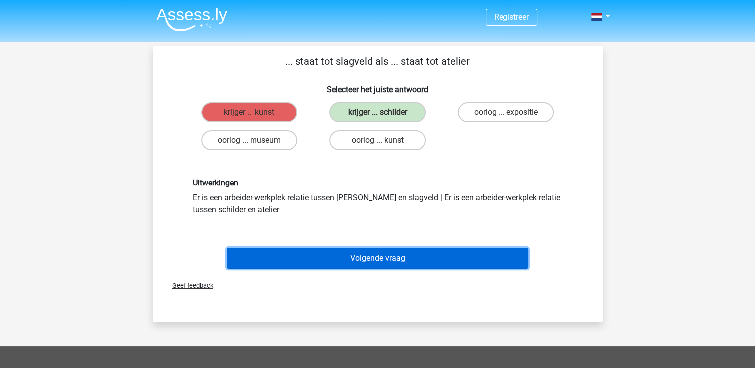
click at [324, 263] on button "Volgende vraag" at bounding box center [378, 258] width 302 height 21
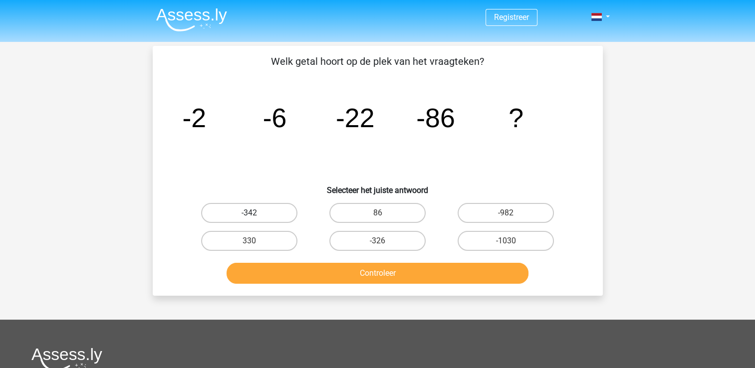
click at [250, 209] on label "-342" at bounding box center [249, 213] width 96 height 20
click at [250, 213] on input "-342" at bounding box center [252, 216] width 6 height 6
radio input "true"
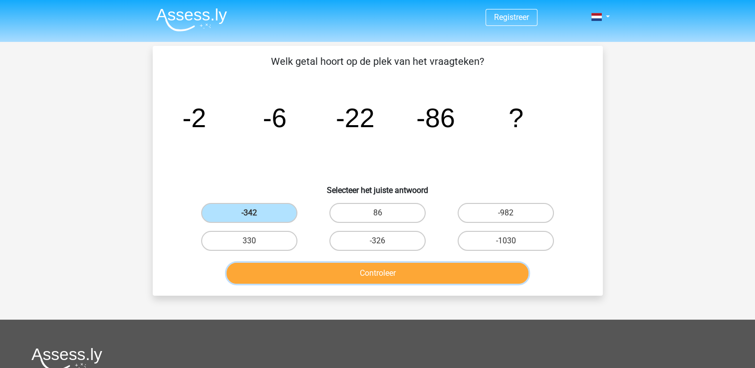
click at [292, 268] on button "Controleer" at bounding box center [378, 273] width 302 height 21
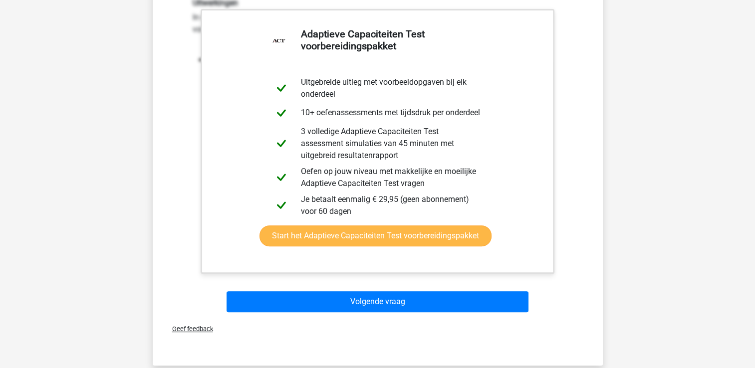
scroll to position [300, 0]
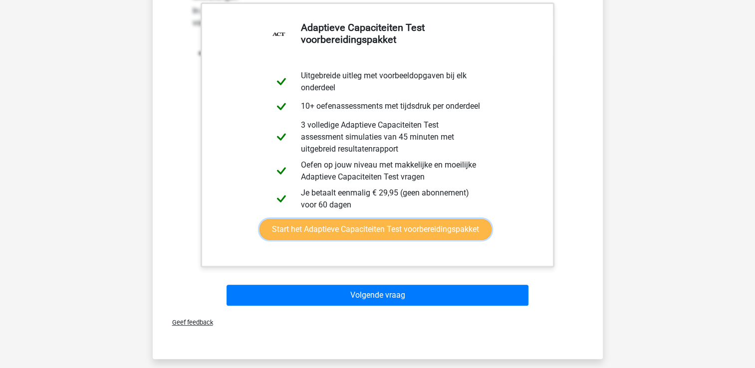
click at [388, 231] on link "Start het Adaptieve Capaciteiten Test voorbereidingspakket" at bounding box center [376, 229] width 232 height 21
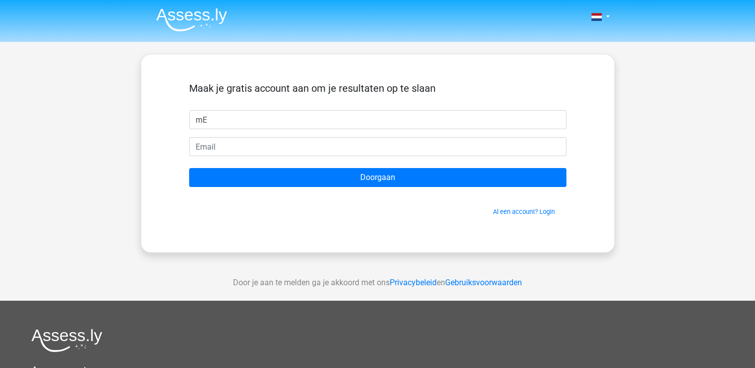
type input "m"
type input "[PERSON_NAME]"
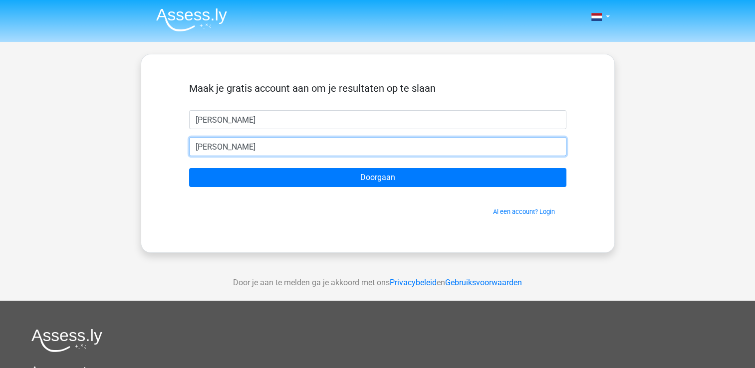
type input "[PERSON_NAME][EMAIL_ADDRESS][DOMAIN_NAME]"
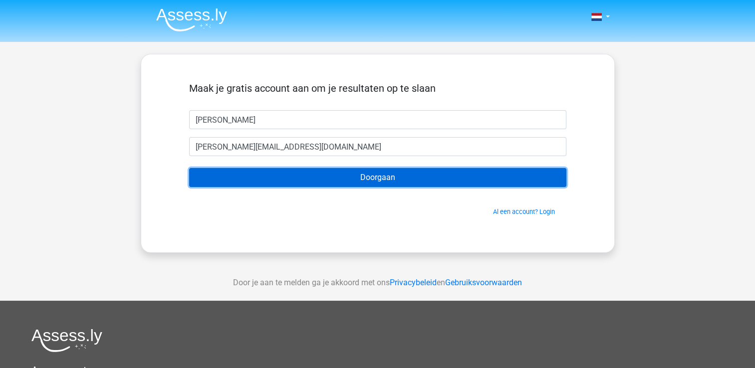
click at [376, 174] on input "Doorgaan" at bounding box center [377, 177] width 377 height 19
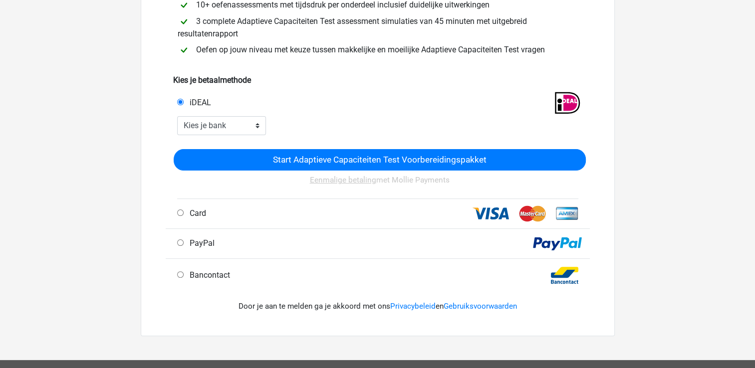
scroll to position [216, 0]
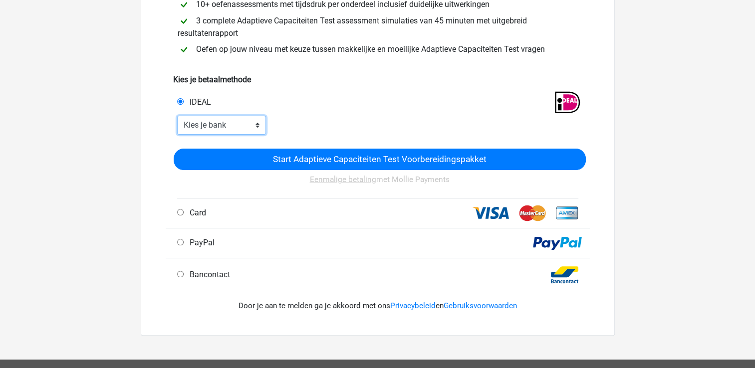
click at [257, 123] on select "Kies je bank ABN AMRO ING Rabobank ASN Bank bunq Knab N26 NN Regiobank Revolut …" at bounding box center [221, 125] width 89 height 19
click at [307, 125] on div at bounding box center [430, 125] width 313 height 19
click at [178, 212] on input "Card" at bounding box center [180, 212] width 6 height 6
radio input "true"
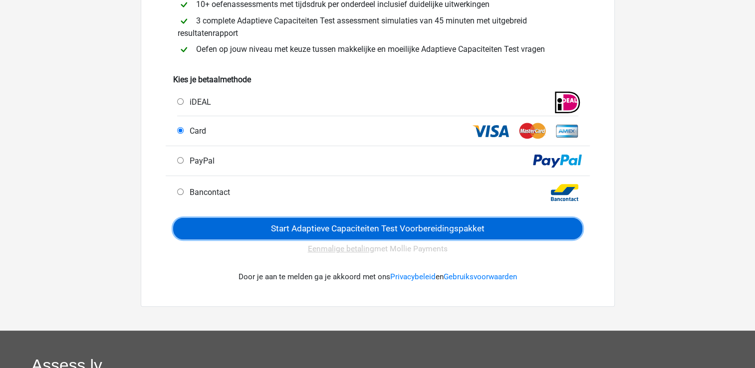
click at [288, 231] on input "Start Adaptieve Capaciteiten Test Voorbereidingspakket" at bounding box center [377, 228] width 409 height 21
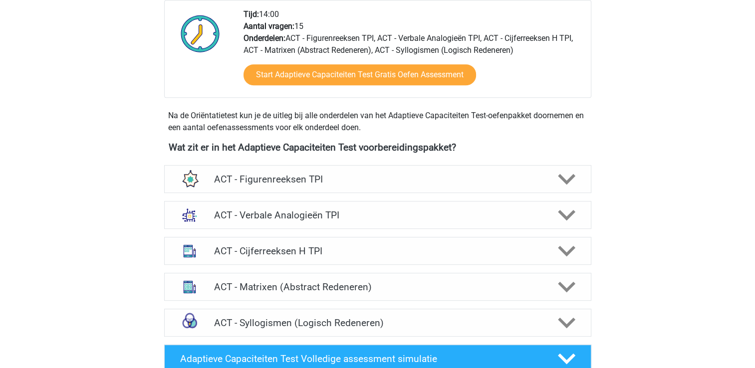
scroll to position [534, 0]
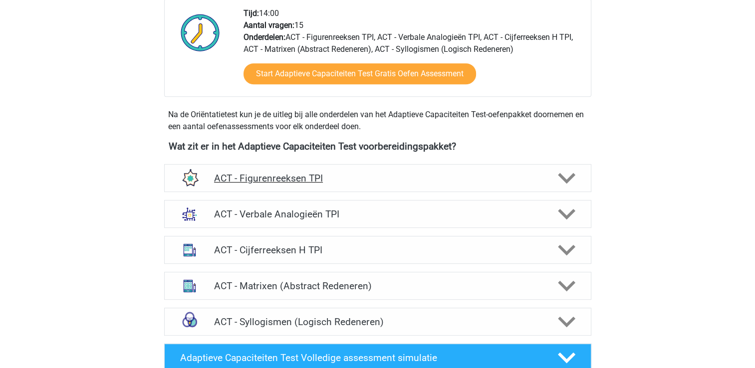
click at [563, 175] on polygon at bounding box center [566, 178] width 17 height 11
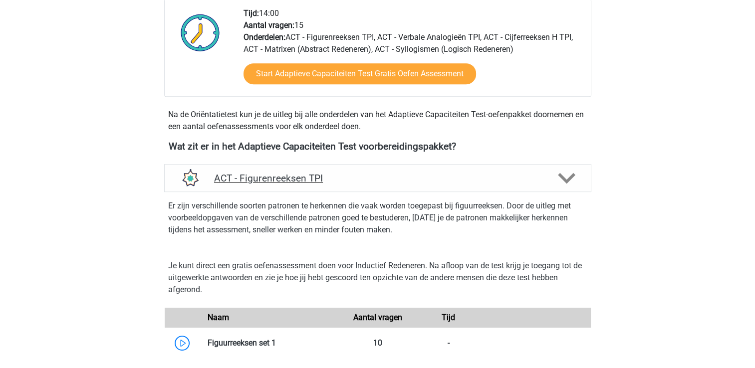
click at [563, 175] on polygon at bounding box center [566, 178] width 17 height 11
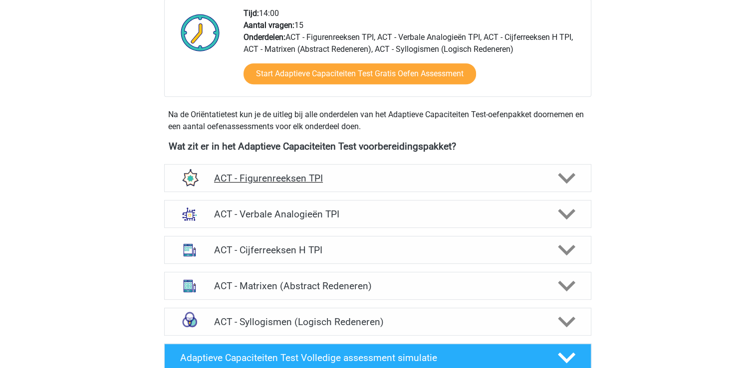
click at [563, 175] on polygon at bounding box center [566, 178] width 17 height 11
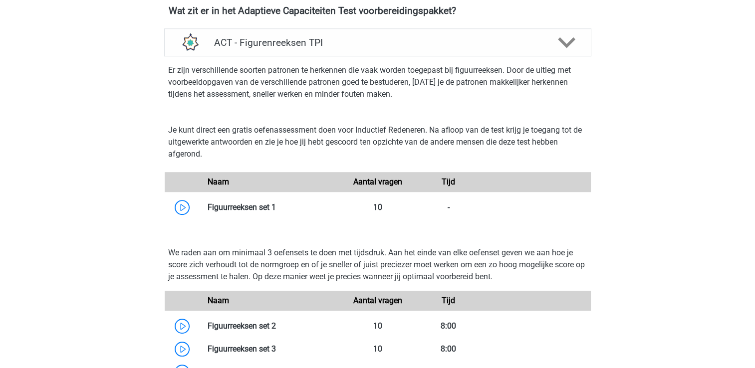
scroll to position [580, 0]
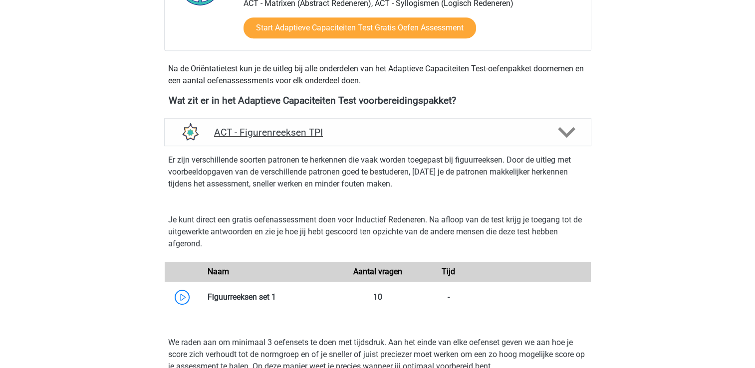
click at [565, 128] on icon at bounding box center [566, 132] width 17 height 17
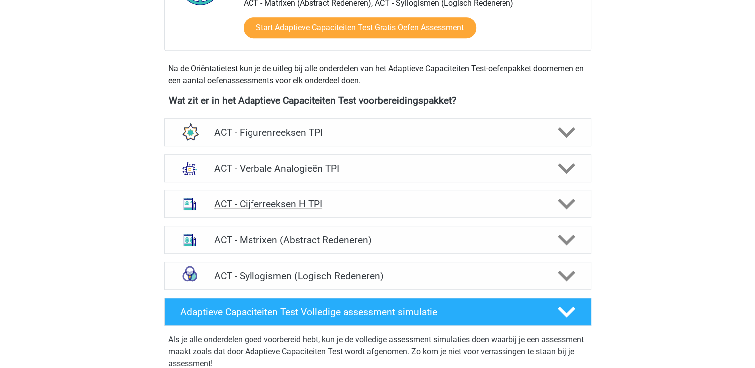
click at [561, 209] on icon at bounding box center [566, 204] width 17 height 17
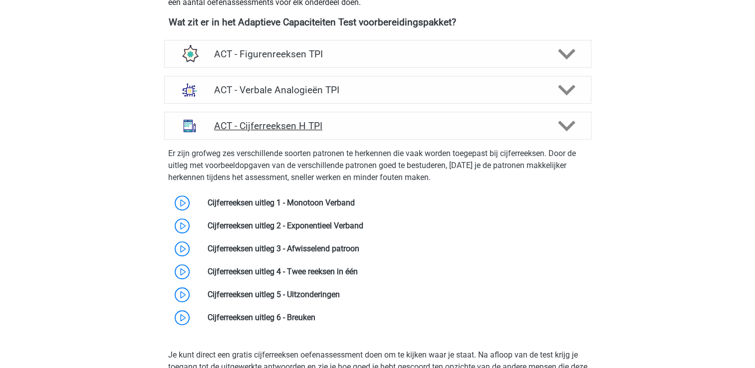
scroll to position [680, 0]
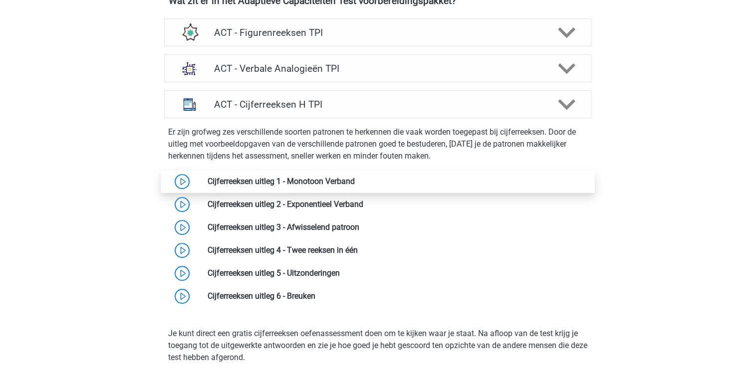
click at [355, 181] on link at bounding box center [355, 181] width 0 height 9
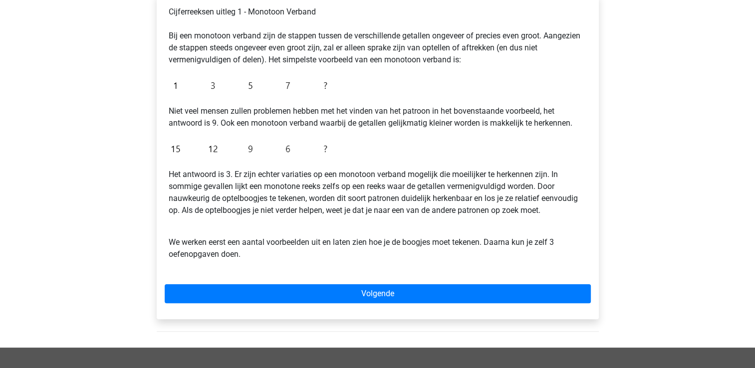
scroll to position [178, 0]
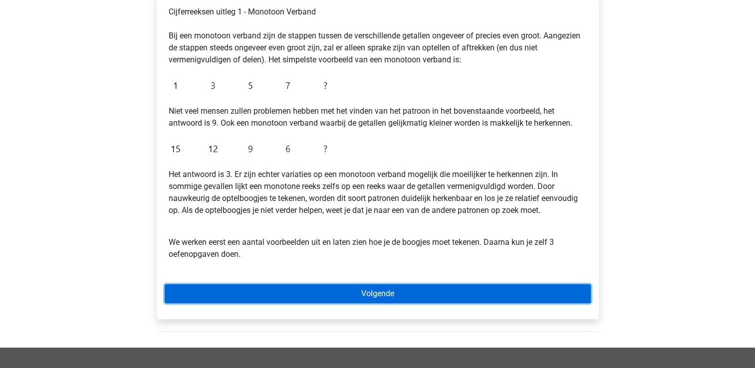
click at [248, 292] on link "Volgende" at bounding box center [378, 294] width 426 height 19
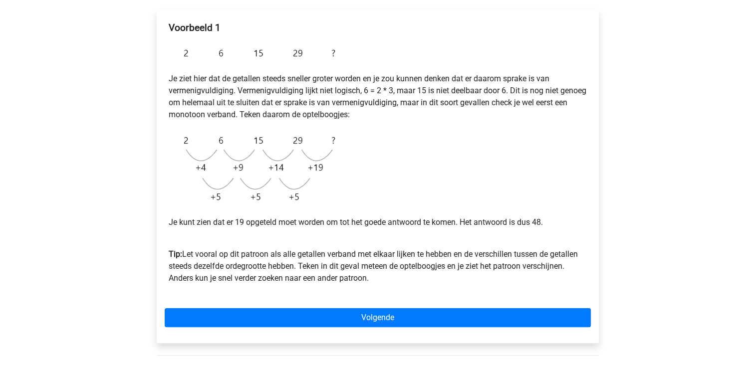
scroll to position [162, 0]
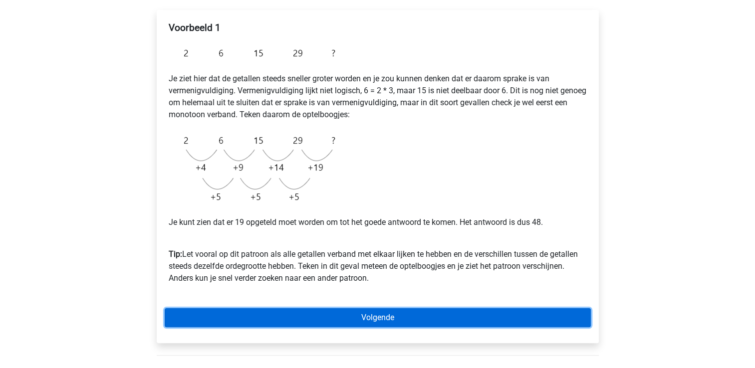
click at [305, 318] on link "Volgende" at bounding box center [378, 318] width 426 height 19
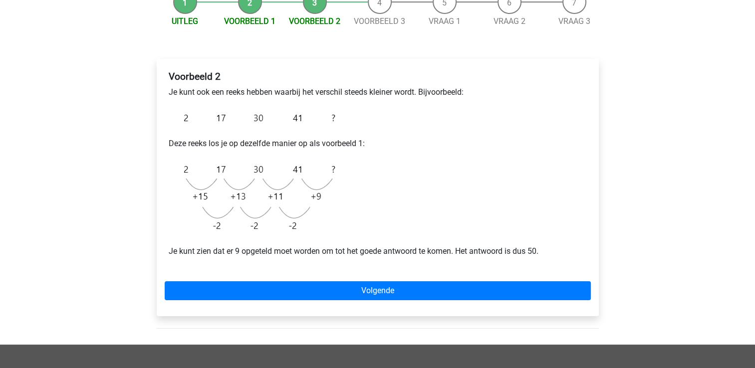
scroll to position [114, 0]
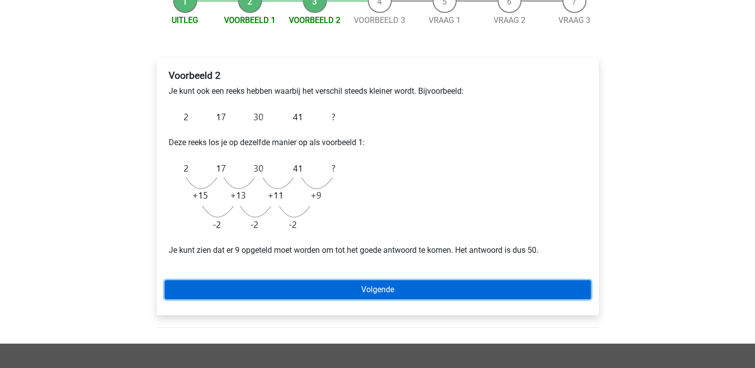
click at [207, 293] on link "Volgende" at bounding box center [378, 290] width 426 height 19
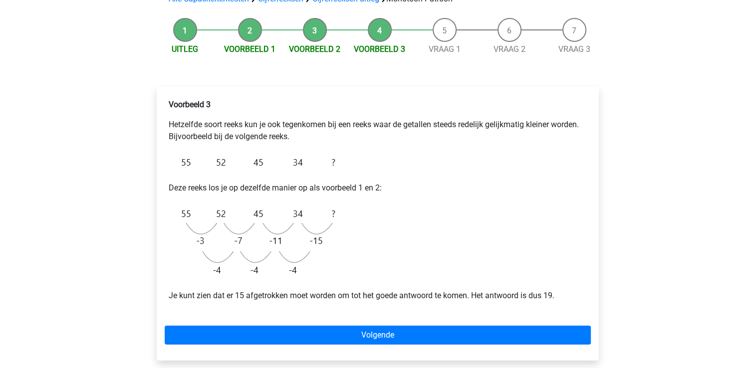
scroll to position [85, 0]
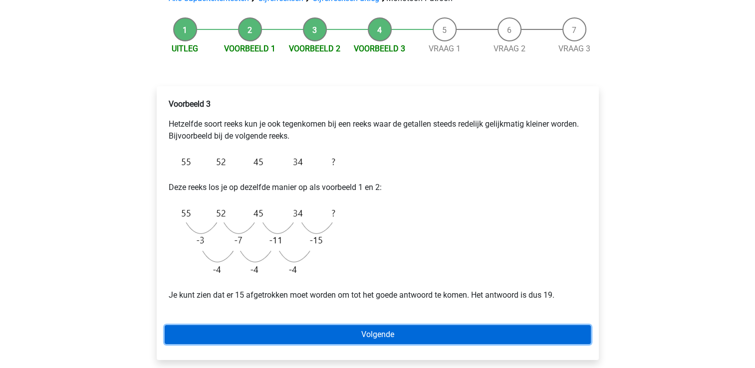
click at [230, 332] on link "Volgende" at bounding box center [378, 335] width 426 height 19
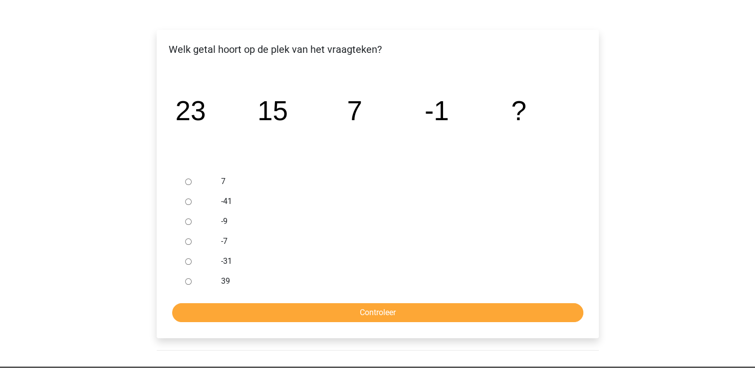
scroll to position [143, 0]
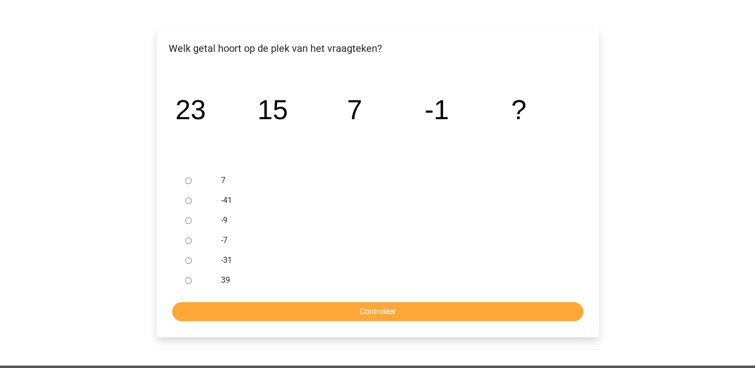
click at [186, 219] on input "-9" at bounding box center [188, 221] width 6 height 6
radio input "true"
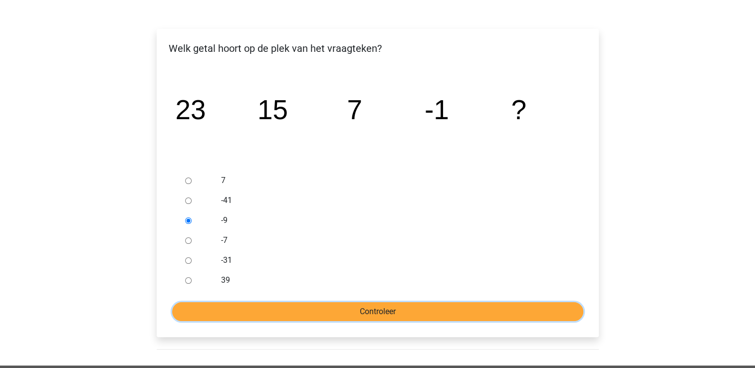
click at [270, 313] on input "Controleer" at bounding box center [377, 312] width 411 height 19
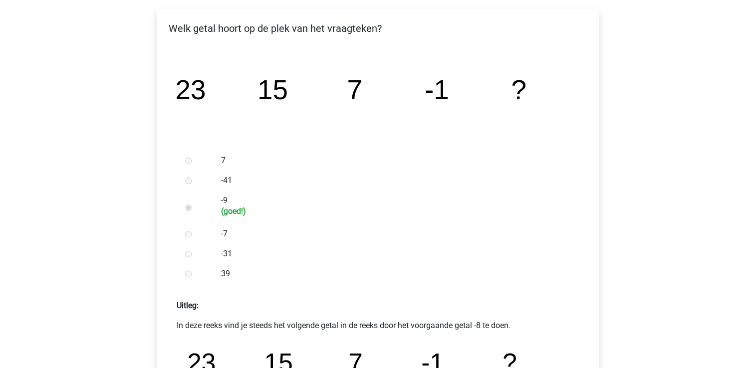
scroll to position [300, 0]
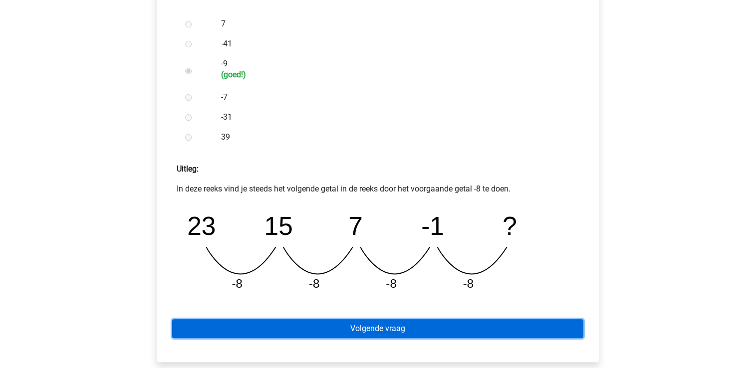
click at [375, 329] on link "Volgende vraag" at bounding box center [377, 329] width 411 height 19
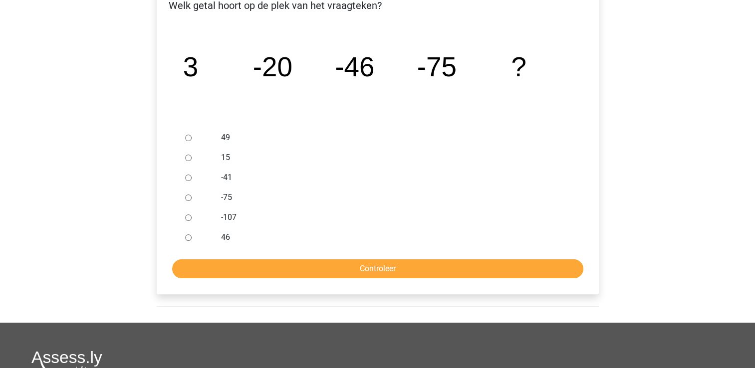
scroll to position [200, 0]
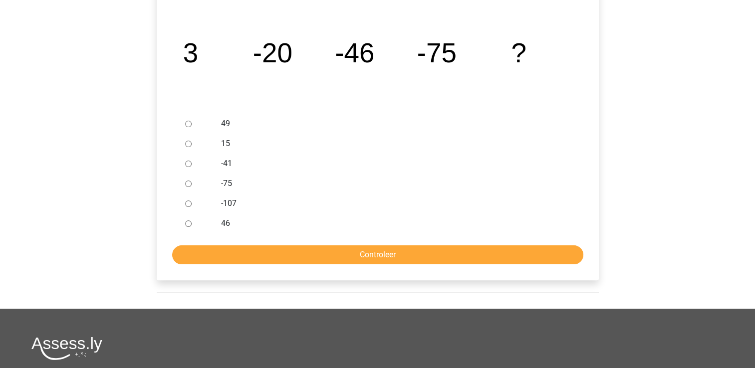
click at [187, 205] on input "-107" at bounding box center [188, 204] width 6 height 6
radio input "true"
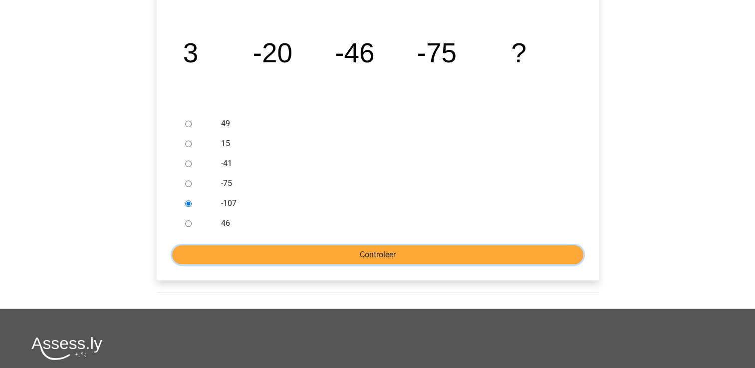
click at [306, 260] on input "Controleer" at bounding box center [377, 255] width 411 height 19
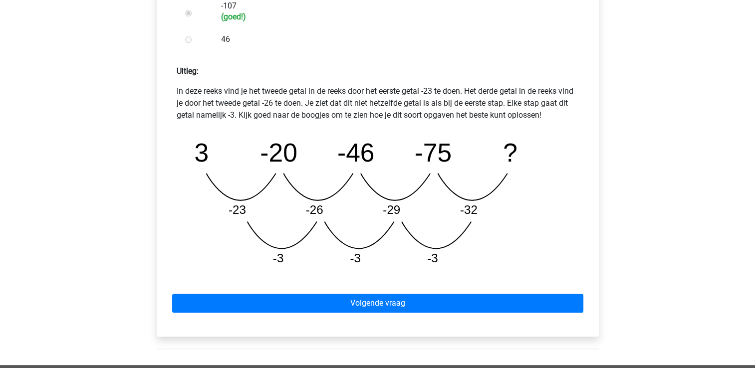
scroll to position [399, 0]
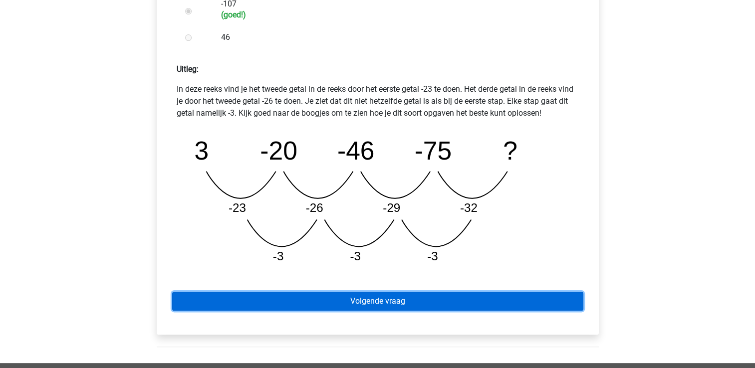
click at [431, 303] on link "Volgende vraag" at bounding box center [377, 301] width 411 height 19
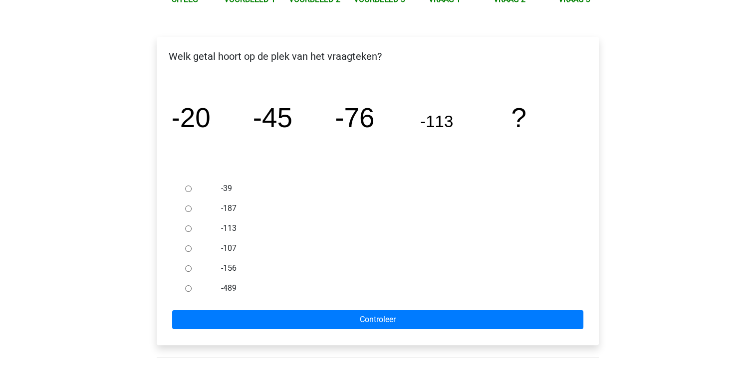
scroll to position [150, 0]
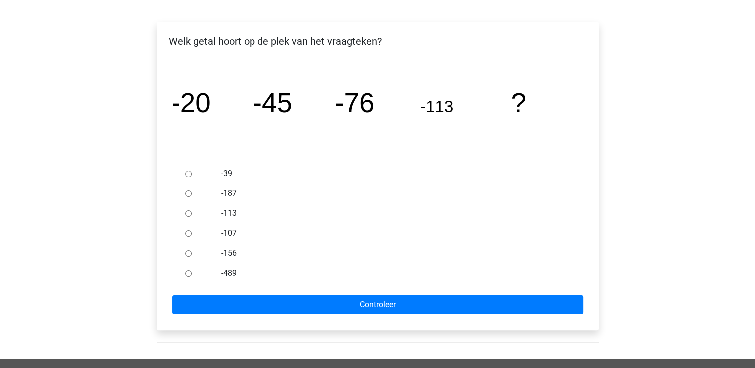
click at [188, 254] on input "-156" at bounding box center [188, 254] width 6 height 6
radio input "true"
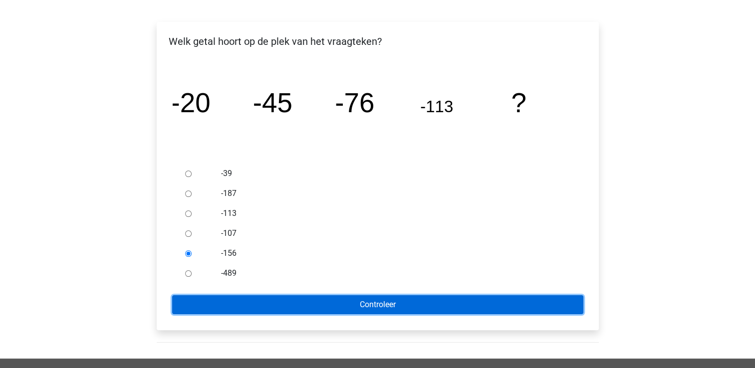
click at [234, 307] on input "Controleer" at bounding box center [377, 305] width 411 height 19
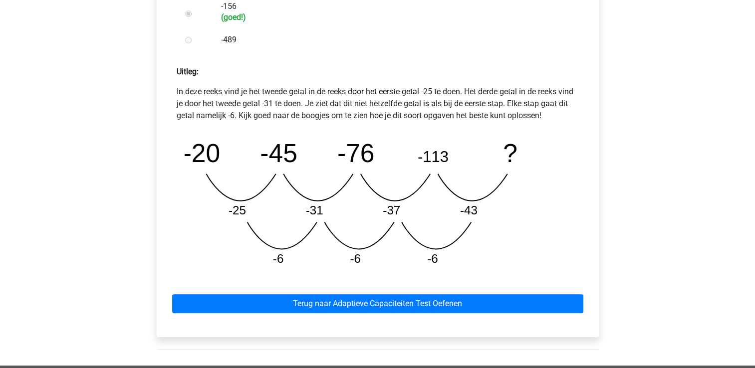
scroll to position [397, 0]
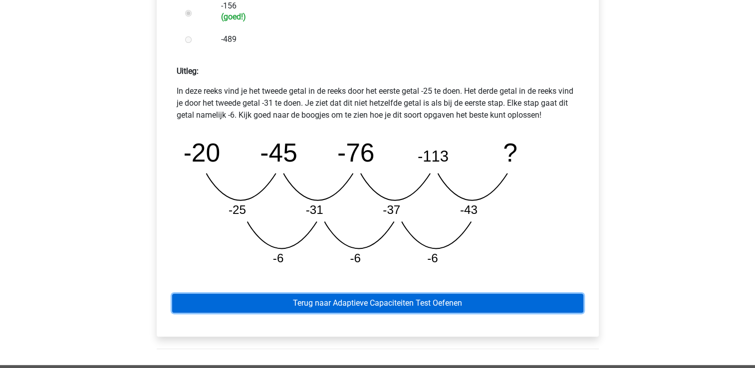
click at [275, 300] on link "Terug naar Adaptieve Capaciteiten Test Oefenen" at bounding box center [377, 303] width 411 height 19
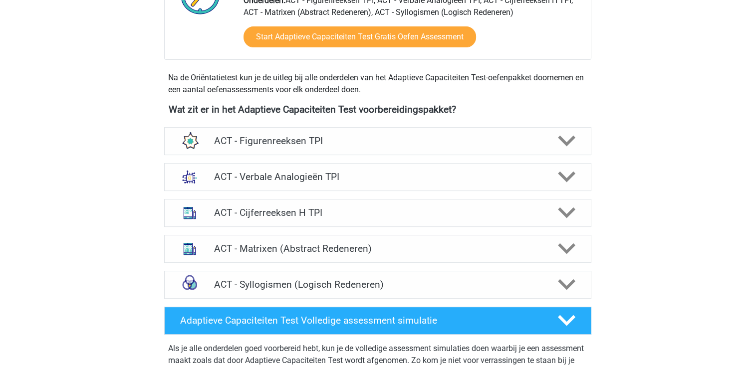
scroll to position [295, 0]
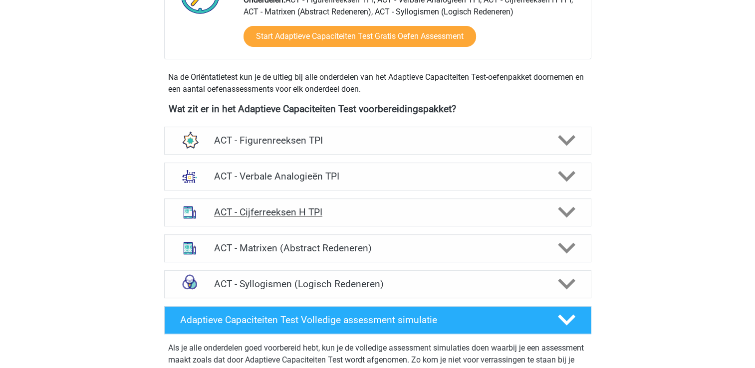
click at [568, 213] on polygon at bounding box center [566, 212] width 17 height 11
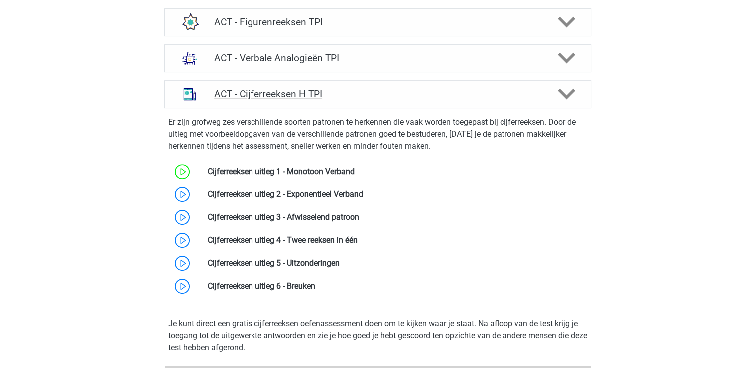
scroll to position [413, 0]
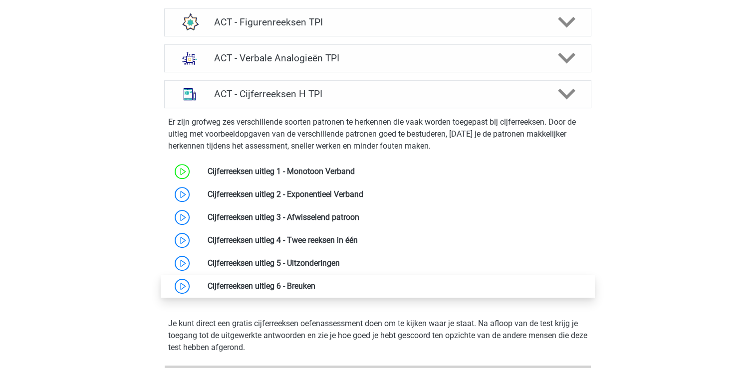
click at [316, 288] on link at bounding box center [316, 286] width 0 height 9
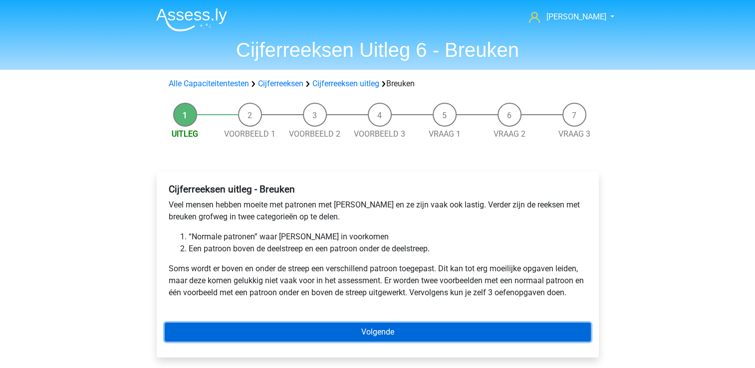
click at [250, 329] on link "Volgende" at bounding box center [378, 332] width 426 height 19
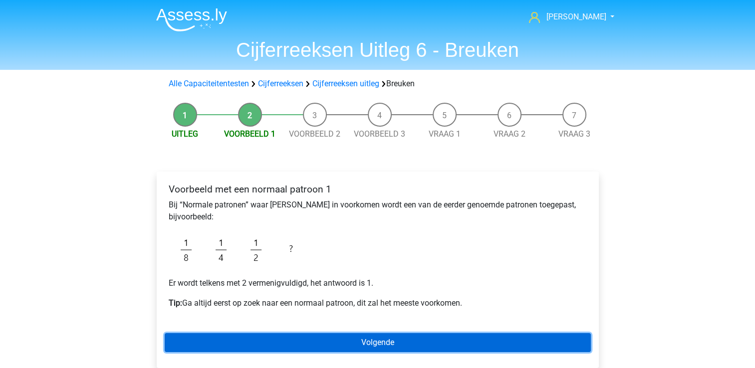
click at [252, 336] on link "Volgende" at bounding box center [378, 343] width 426 height 19
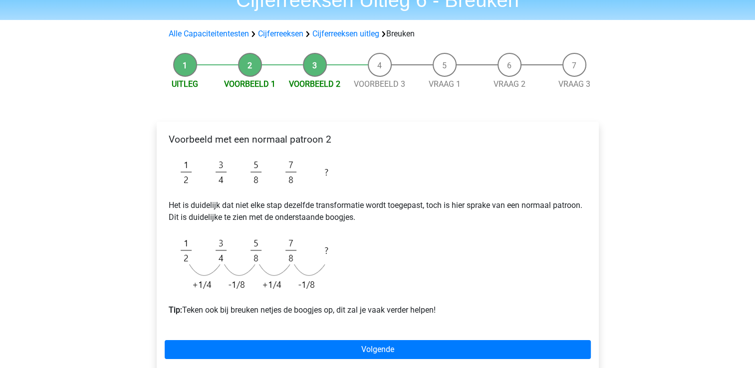
scroll to position [51, 0]
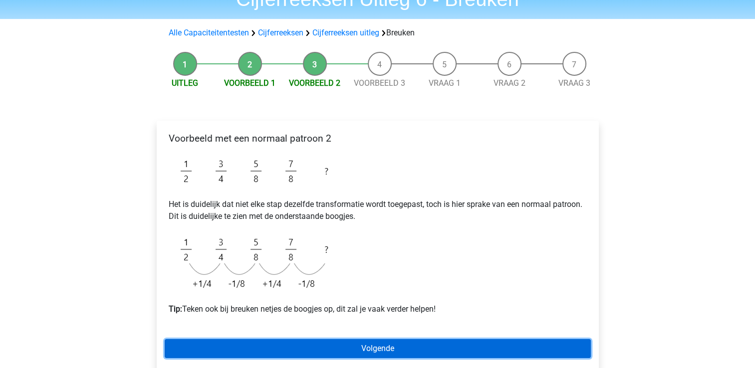
click at [252, 343] on link "Volgende" at bounding box center [378, 349] width 426 height 19
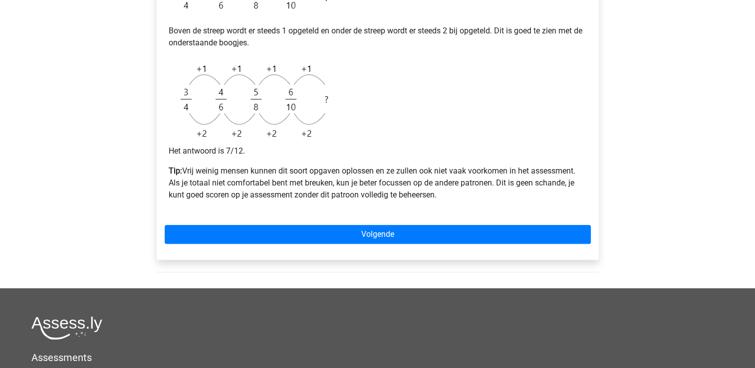
scroll to position [260, 0]
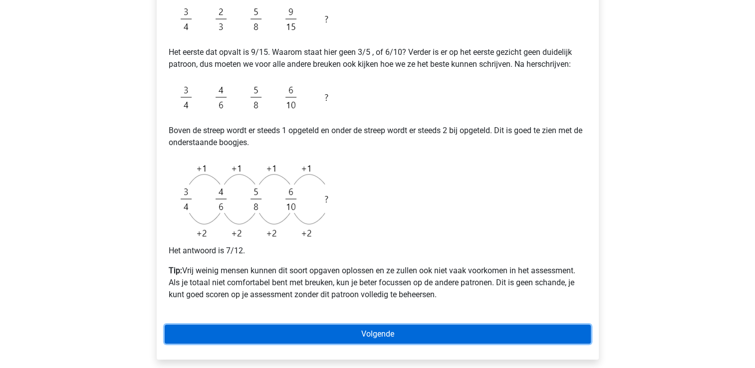
click at [355, 339] on link "Volgende" at bounding box center [378, 334] width 426 height 19
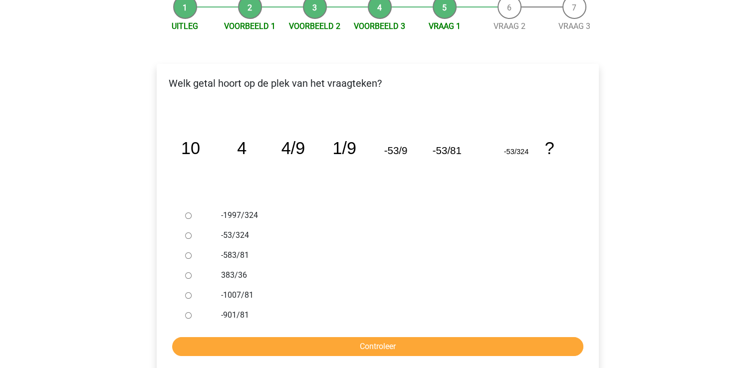
scroll to position [150, 0]
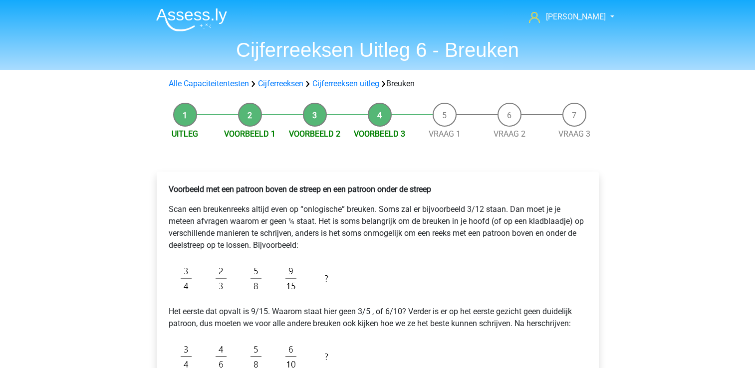
scroll to position [260, 0]
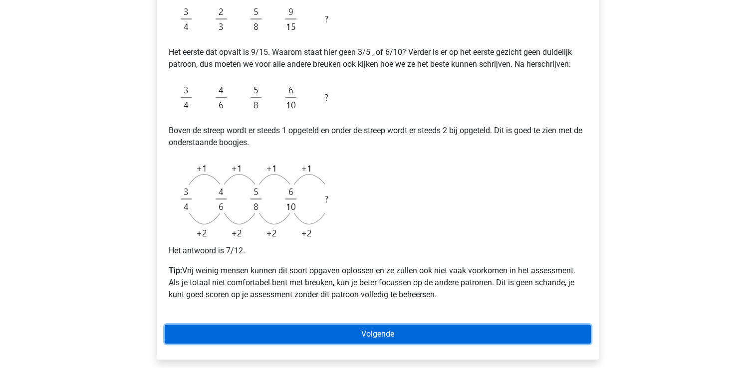
click at [205, 337] on link "Volgende" at bounding box center [378, 334] width 426 height 19
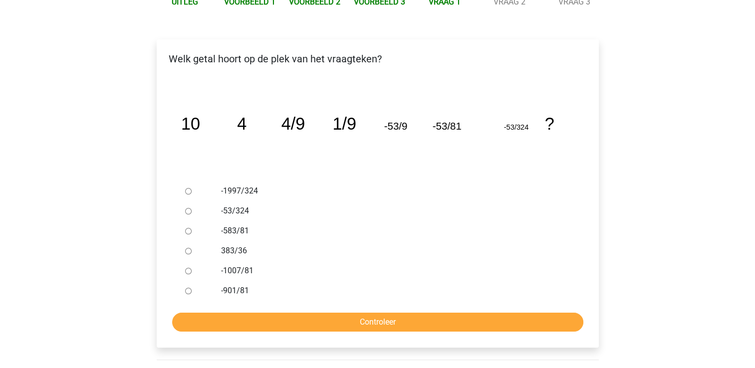
scroll to position [150, 0]
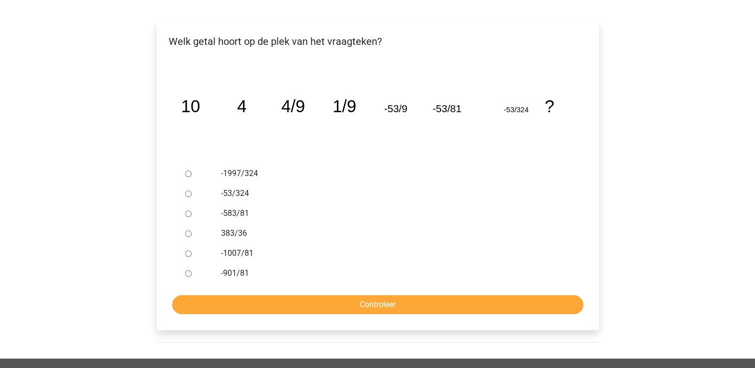
click at [187, 175] on input "-1997/324" at bounding box center [188, 174] width 6 height 6
radio input "true"
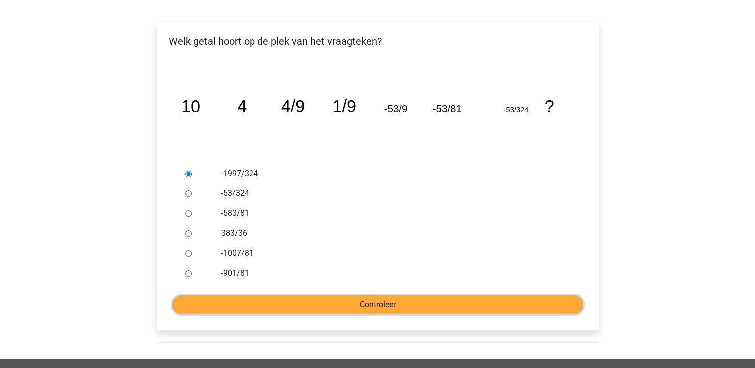
click at [262, 307] on input "Controleer" at bounding box center [377, 305] width 411 height 19
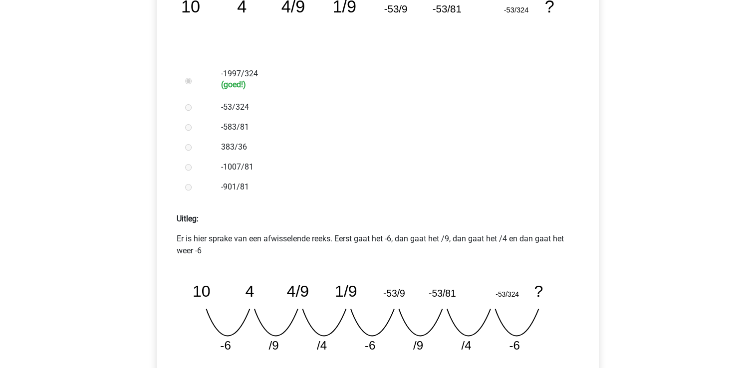
scroll to position [350, 0]
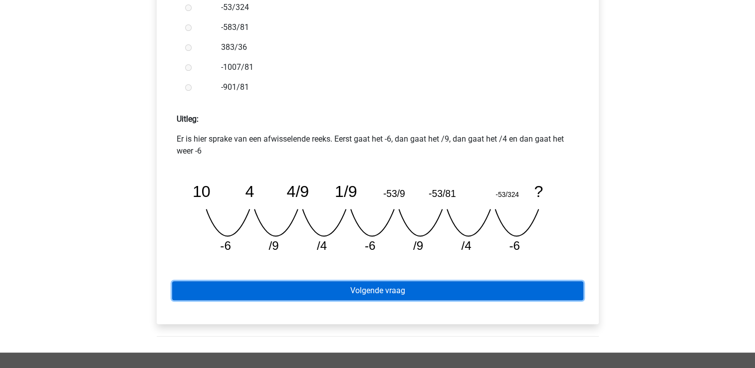
click at [292, 293] on link "Volgende vraag" at bounding box center [377, 291] width 411 height 19
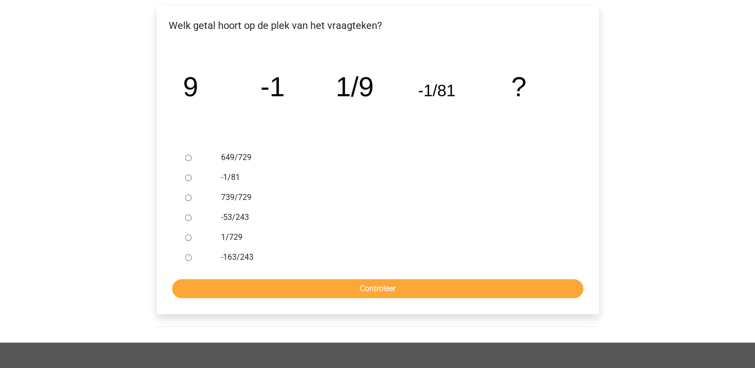
scroll to position [150, 0]
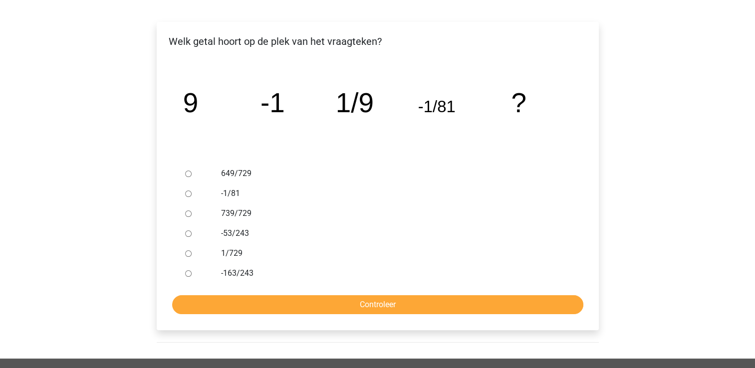
click at [186, 275] on input "-163/243" at bounding box center [188, 274] width 6 height 6
radio input "true"
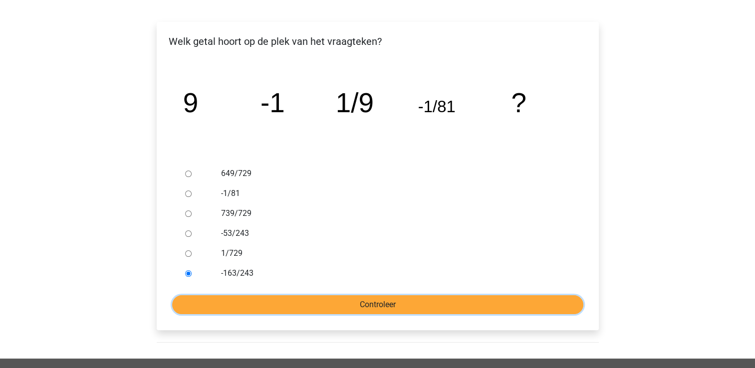
click at [247, 298] on input "Controleer" at bounding box center [377, 305] width 411 height 19
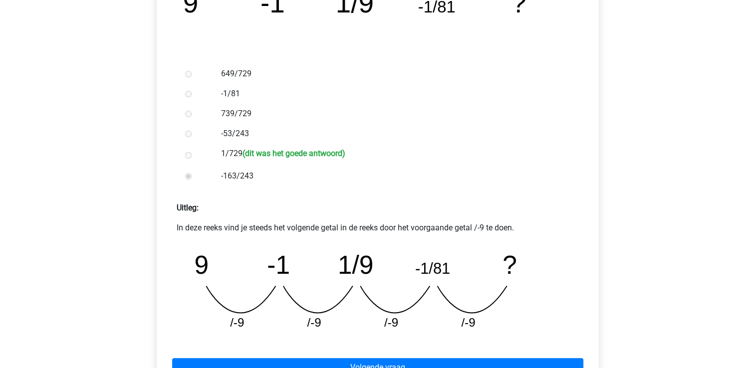
scroll to position [300, 0]
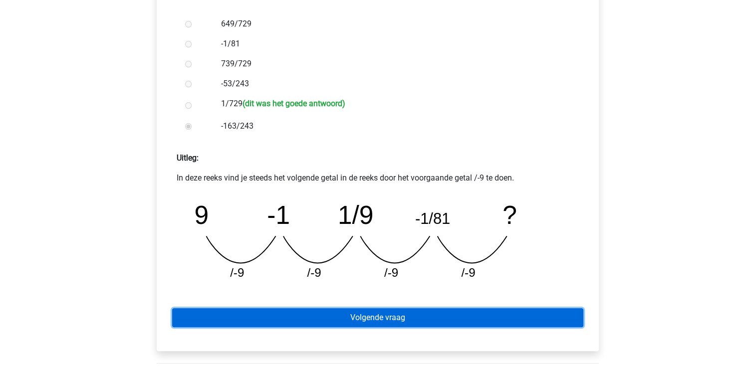
click at [480, 320] on link "Volgende vraag" at bounding box center [377, 318] width 411 height 19
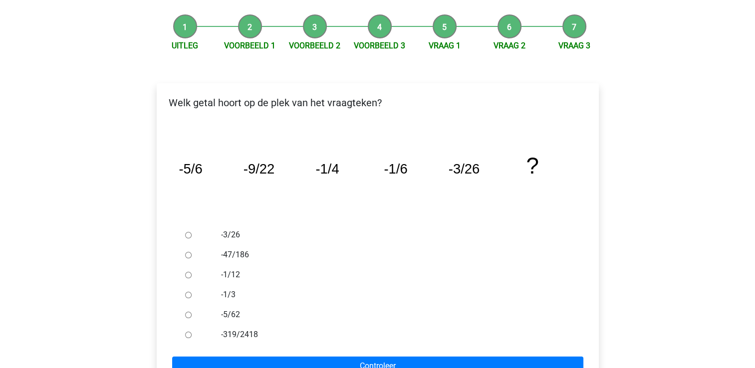
scroll to position [100, 0]
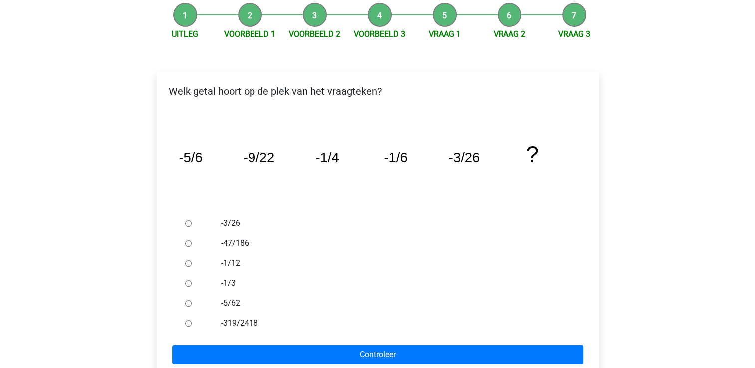
click at [192, 303] on div at bounding box center [197, 304] width 33 height 20
click at [187, 305] on input "-5/62" at bounding box center [188, 304] width 6 height 6
radio input "true"
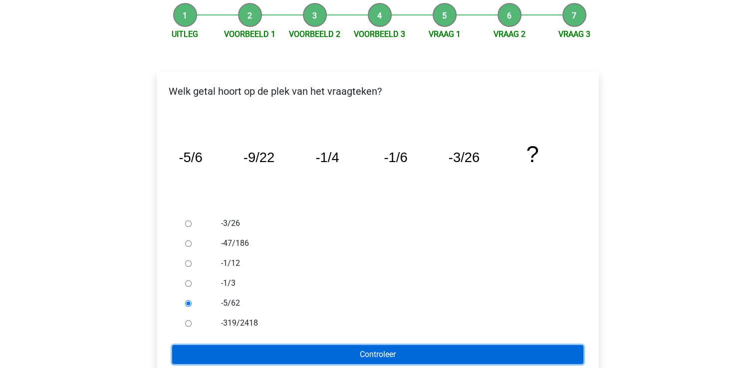
click at [282, 351] on input "Controleer" at bounding box center [377, 355] width 411 height 19
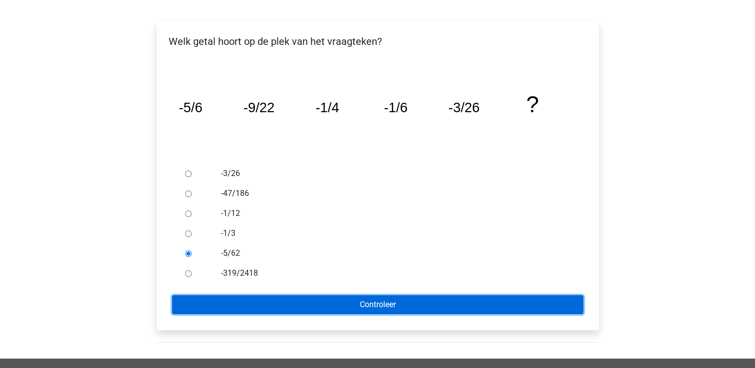
click at [368, 305] on input "Controleer" at bounding box center [377, 305] width 411 height 19
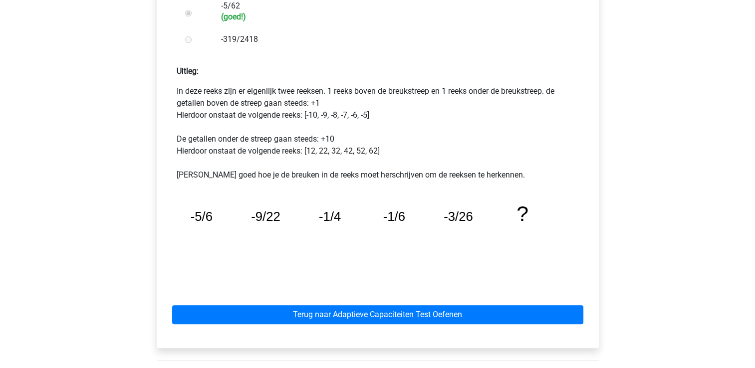
scroll to position [415, 0]
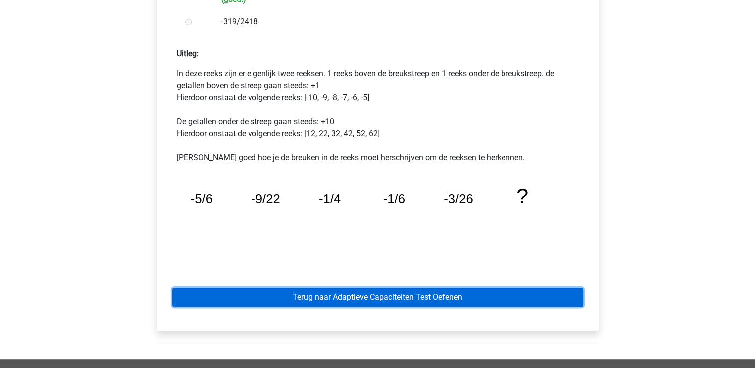
click at [438, 297] on link "Terug naar Adaptieve Capaciteiten Test Oefenen" at bounding box center [377, 297] width 411 height 19
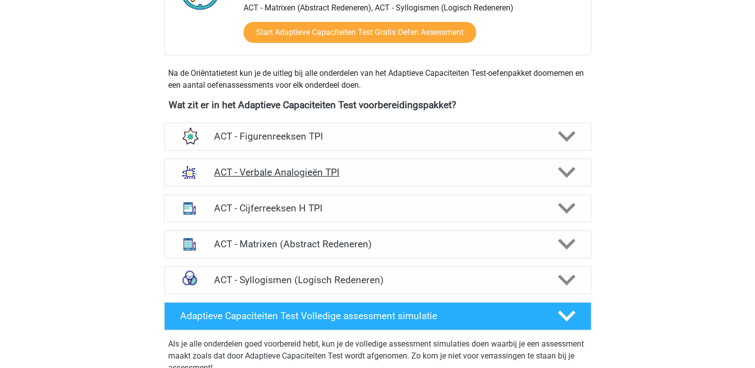
scroll to position [300, 0]
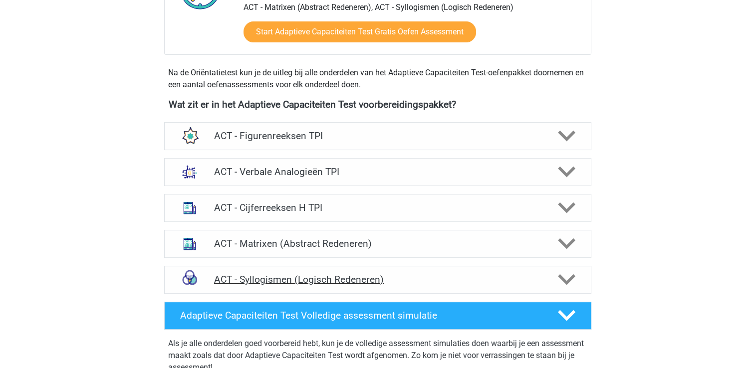
click at [435, 281] on h4 "ACT - Syllogismen (Logisch Redeneren)" at bounding box center [377, 279] width 327 height 11
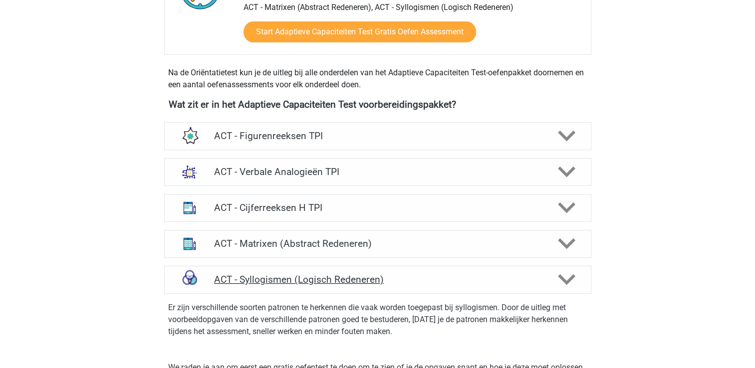
drag, startPoint x: 559, startPoint y: 280, endPoint x: 554, endPoint y: 278, distance: 5.8
click at [559, 279] on icon at bounding box center [566, 279] width 17 height 17
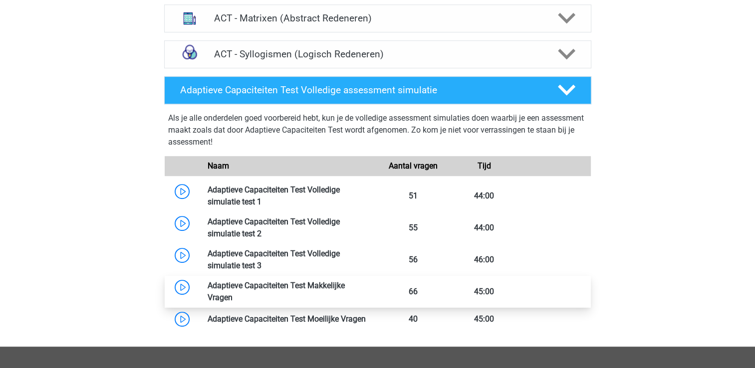
scroll to position [549, 0]
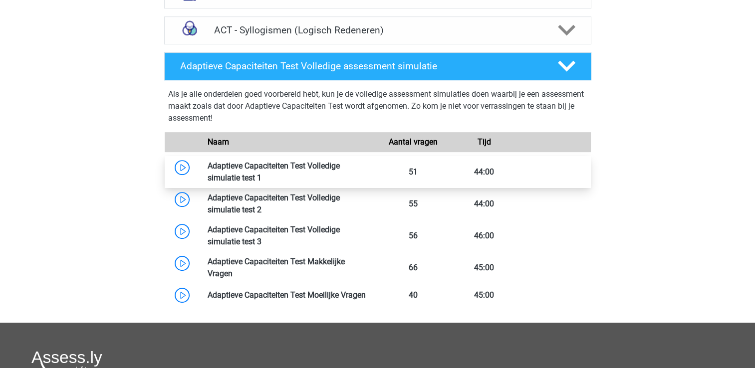
click at [262, 173] on link at bounding box center [262, 177] width 0 height 9
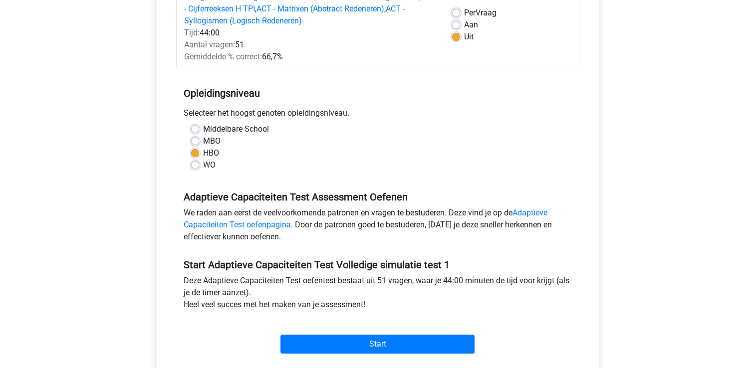
scroll to position [200, 0]
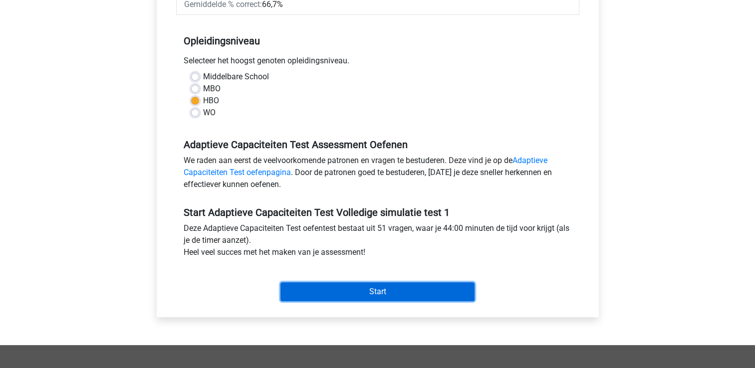
click at [355, 296] on input "Start" at bounding box center [378, 292] width 194 height 19
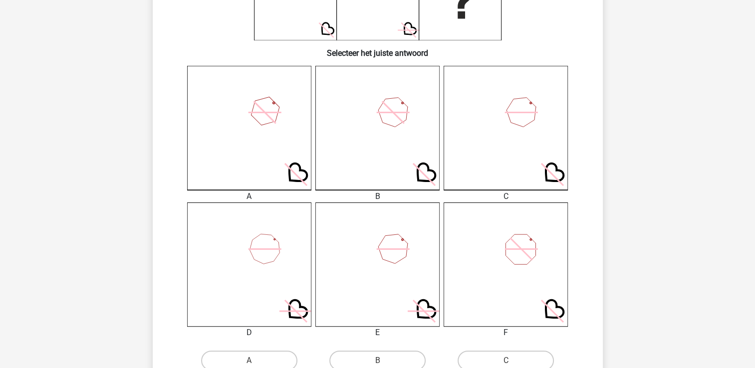
scroll to position [250, 0]
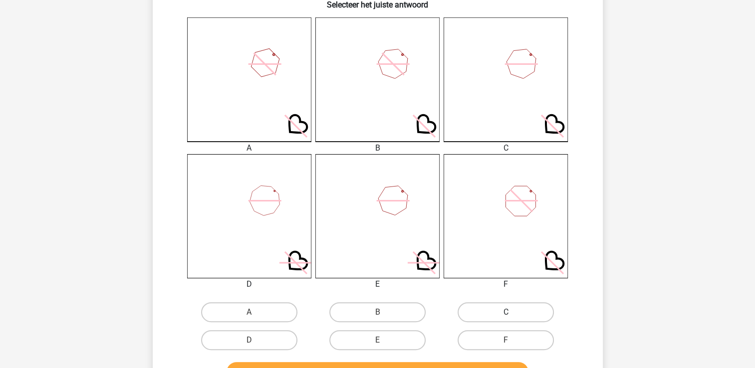
click at [522, 317] on label "C" at bounding box center [506, 313] width 96 height 20
click at [513, 317] on input "C" at bounding box center [509, 316] width 6 height 6
radio input "true"
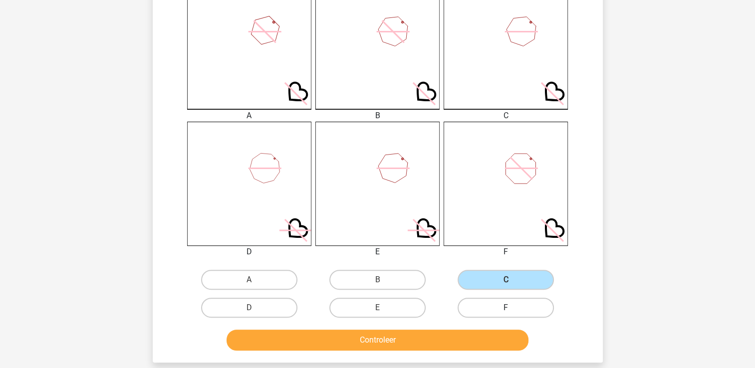
scroll to position [300, 0]
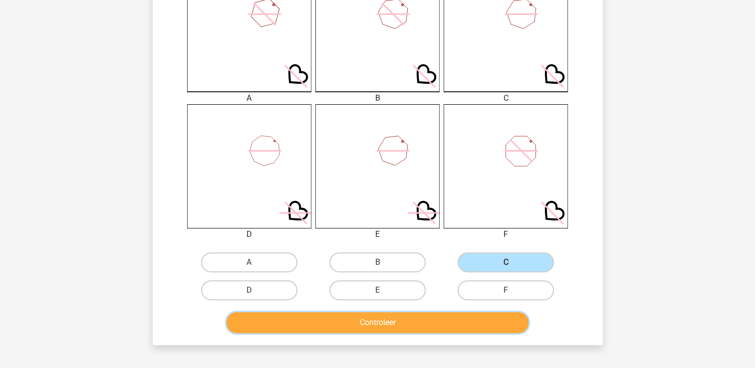
click at [510, 319] on button "Controleer" at bounding box center [378, 323] width 302 height 21
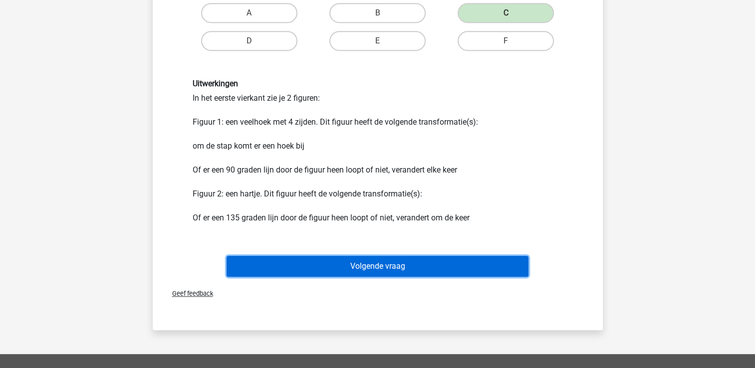
click at [512, 269] on button "Volgende vraag" at bounding box center [378, 266] width 302 height 21
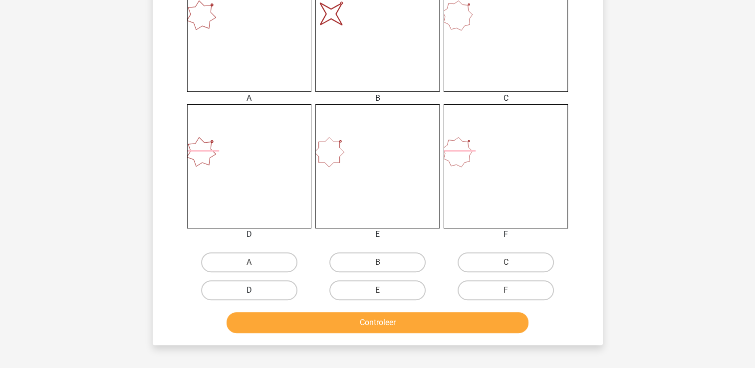
click at [287, 286] on label "D" at bounding box center [249, 291] width 96 height 20
click at [256, 291] on input "D" at bounding box center [252, 294] width 6 height 6
radio input "true"
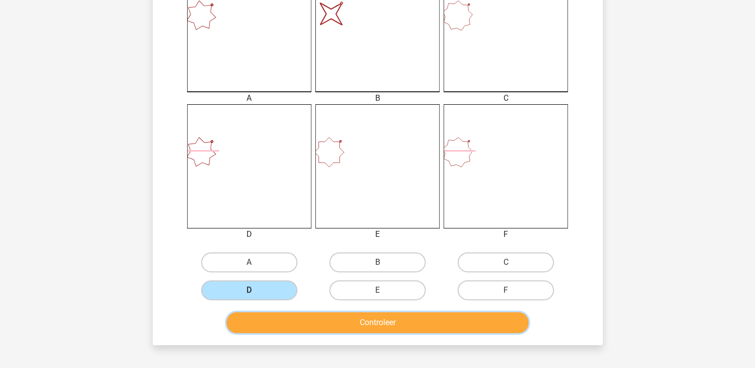
click at [289, 316] on button "Controleer" at bounding box center [378, 323] width 302 height 21
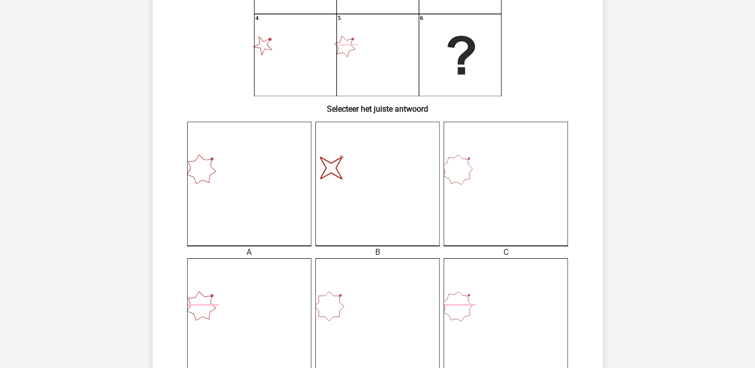
scroll to position [50, 0]
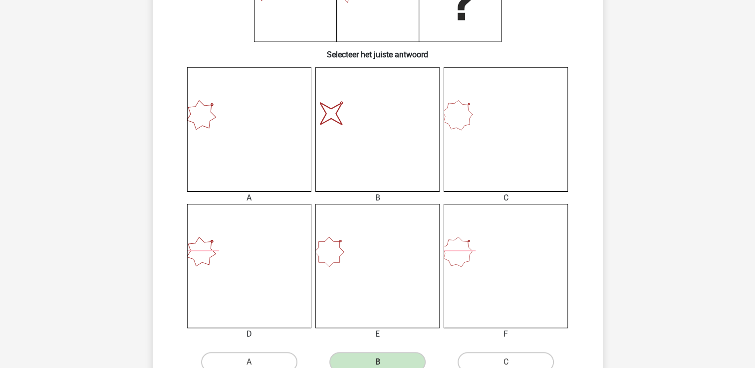
click at [391, 160] on icon "image/svg+xml" at bounding box center [378, 129] width 124 height 124
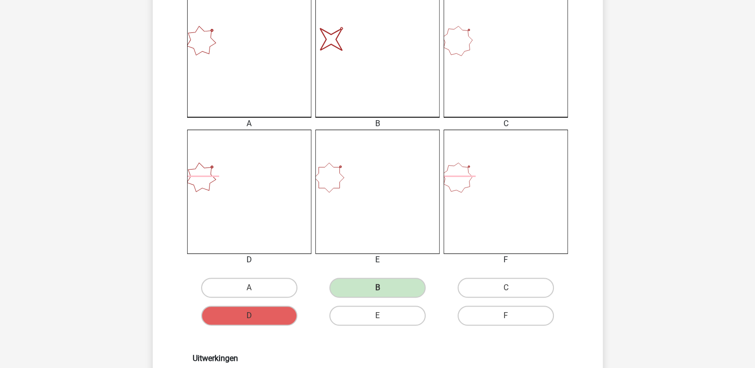
scroll to position [449, 0]
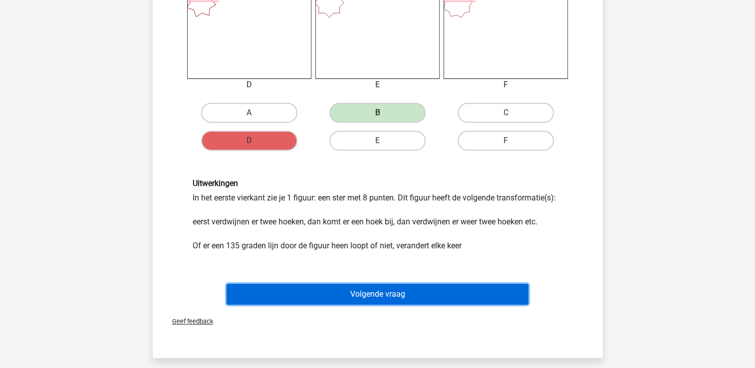
click at [381, 299] on button "Volgende vraag" at bounding box center [378, 294] width 302 height 21
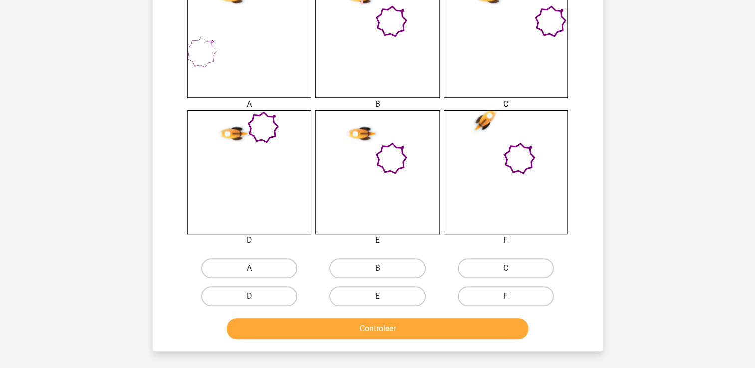
scroll to position [300, 0]
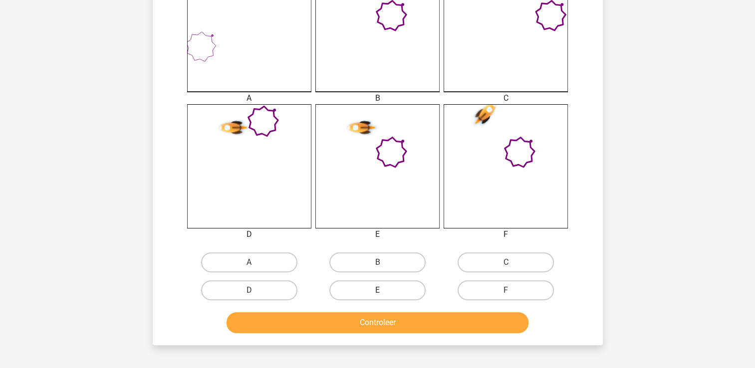
click at [387, 288] on label "E" at bounding box center [378, 291] width 96 height 20
click at [384, 291] on input "E" at bounding box center [380, 294] width 6 height 6
radio input "true"
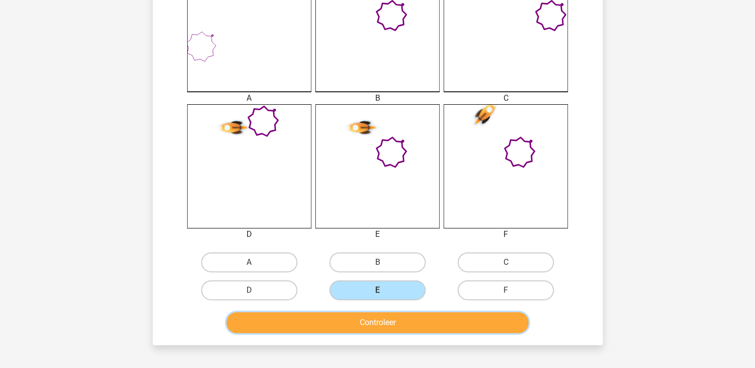
click at [397, 325] on button "Controleer" at bounding box center [378, 323] width 302 height 21
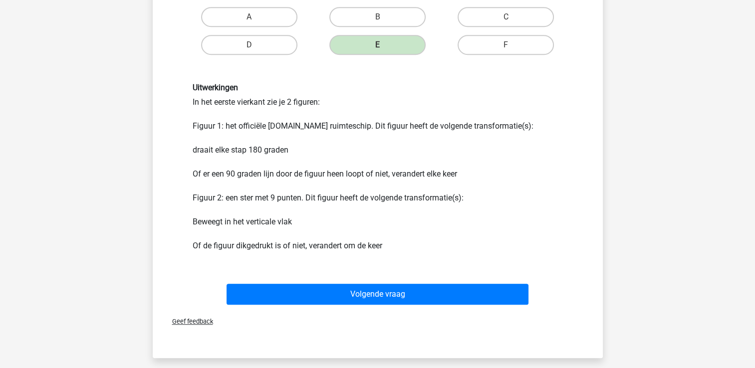
scroll to position [549, 0]
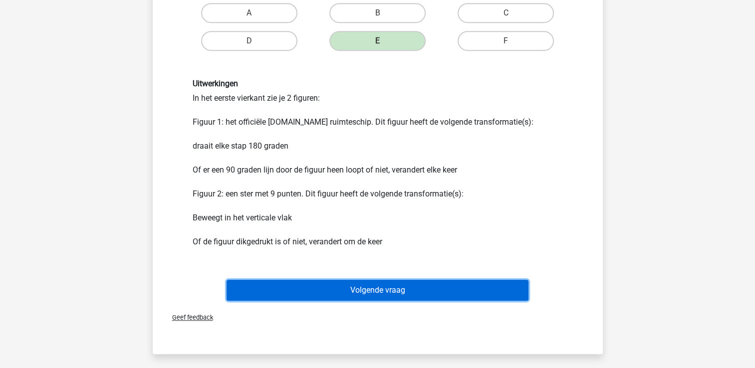
click at [399, 294] on button "Volgende vraag" at bounding box center [378, 290] width 302 height 21
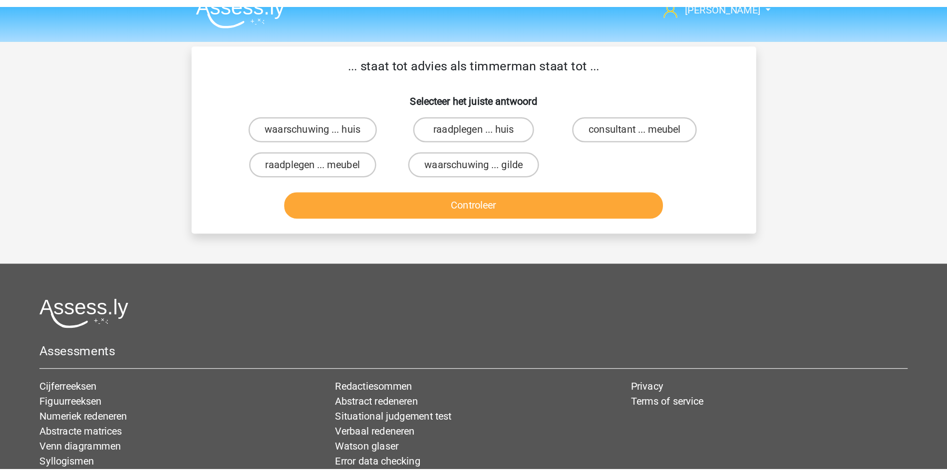
scroll to position [0, 0]
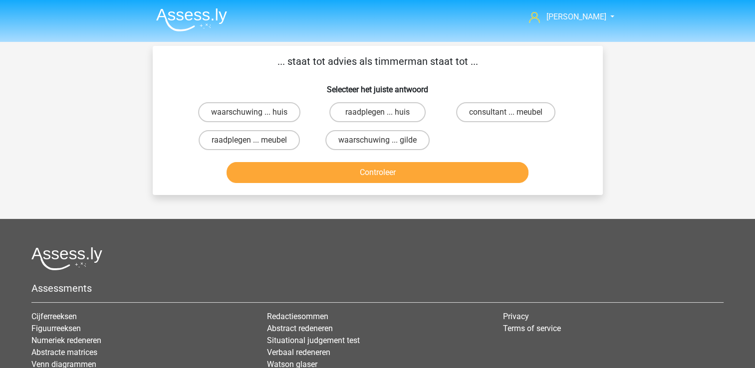
click at [509, 114] on input "consultant ... meubel" at bounding box center [509, 115] width 6 height 6
radio input "true"
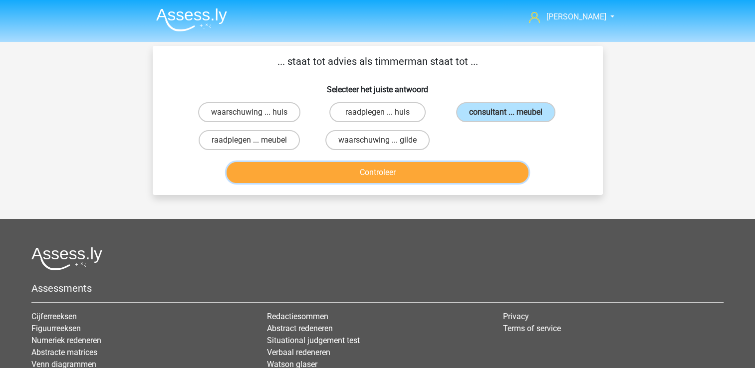
click at [453, 166] on button "Controleer" at bounding box center [378, 172] width 302 height 21
